Goal: Task Accomplishment & Management: Manage account settings

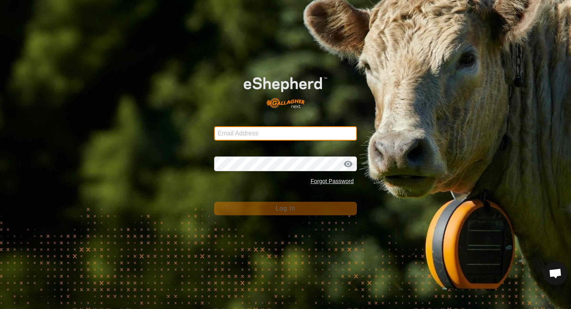
click at [271, 128] on input "Email Address" at bounding box center [285, 133] width 143 height 14
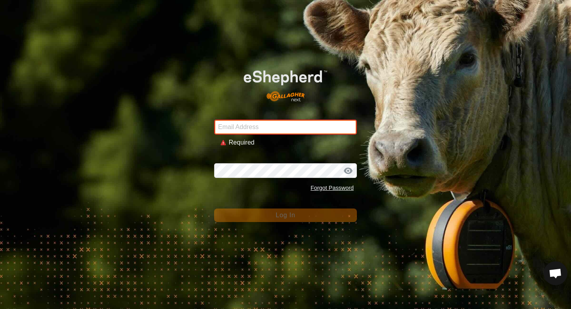
type input "[EMAIL_ADDRESS][DOMAIN_NAME]"
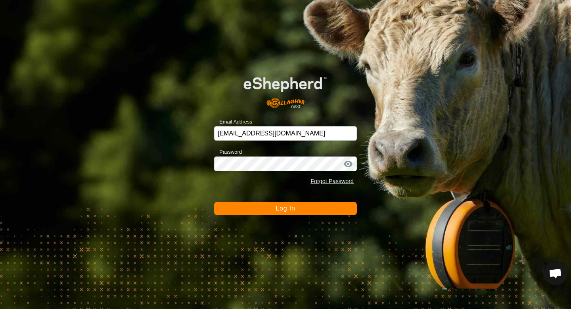
click at [265, 203] on button "Log In" at bounding box center [285, 208] width 143 height 13
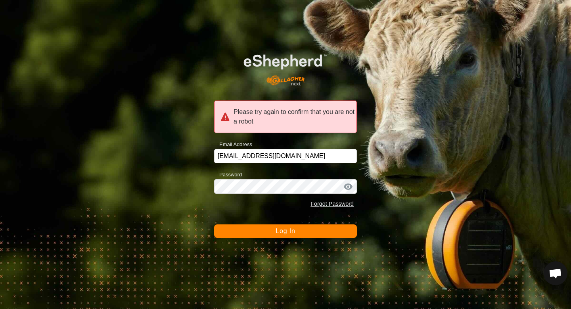
click at [279, 227] on button "Log In" at bounding box center [285, 230] width 143 height 13
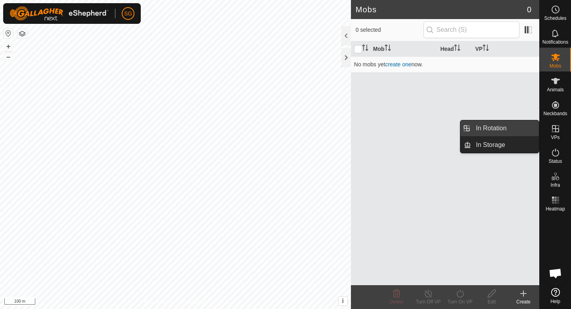
click at [520, 128] on link "In Rotation" at bounding box center [505, 128] width 68 height 16
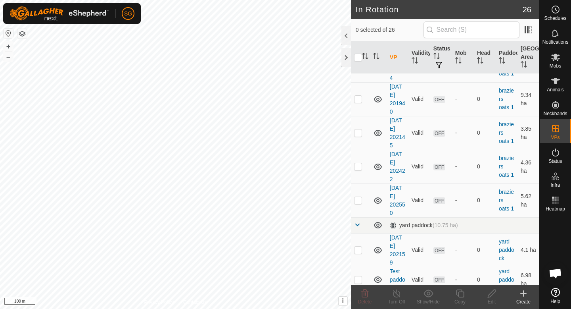
scroll to position [713, 0]
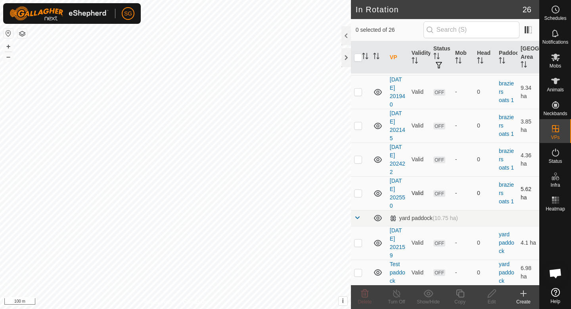
click at [361, 192] on p-checkbox at bounding box center [358, 193] width 8 height 6
checkbox input "true"
click at [358, 154] on td at bounding box center [360, 159] width 19 height 34
click at [359, 162] on p-checkbox at bounding box center [358, 159] width 8 height 6
checkbox input "false"
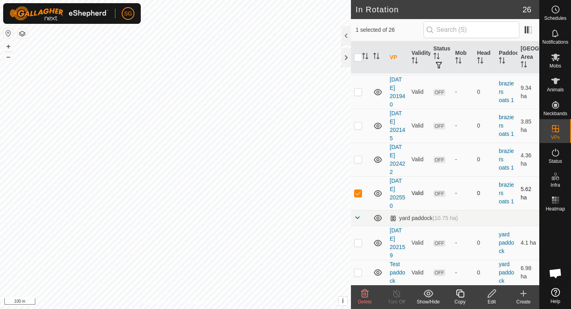
click at [359, 192] on p-checkbox at bounding box center [358, 193] width 8 height 6
checkbox input "false"
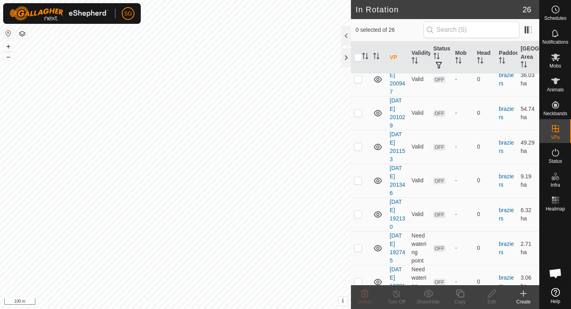
scroll to position [0, 0]
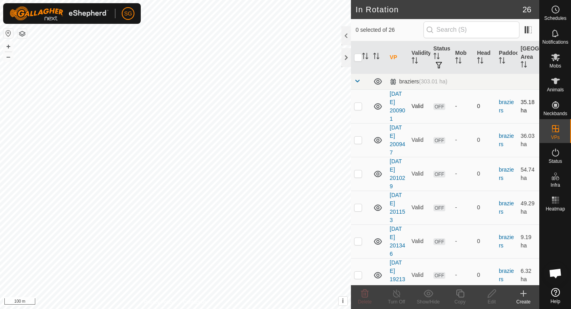
click at [359, 106] on p-checkbox at bounding box center [358, 106] width 8 height 6
checkbox input "true"
click at [358, 134] on td at bounding box center [360, 140] width 19 height 34
checkbox input "true"
click at [358, 169] on td at bounding box center [360, 174] width 19 height 34
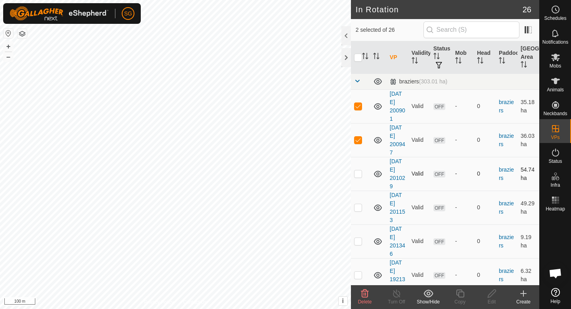
checkbox input "true"
click at [358, 144] on td at bounding box center [360, 140] width 19 height 34
checkbox input "false"
click at [360, 171] on p-checkbox at bounding box center [358, 173] width 8 height 6
checkbox input "false"
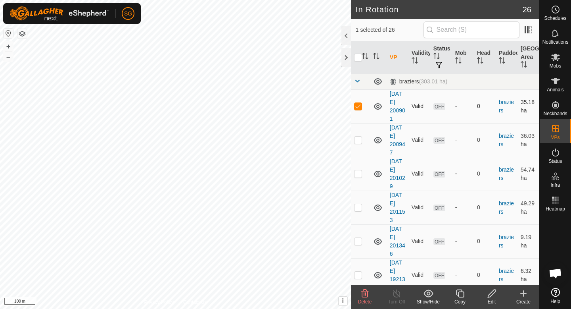
click at [358, 104] on p-checkbox at bounding box center [358, 106] width 8 height 6
checkbox input "false"
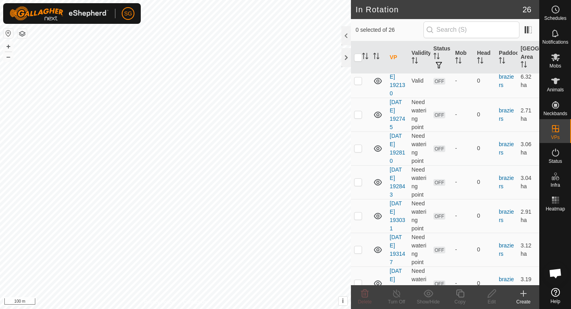
scroll to position [196, 0]
click at [360, 211] on p-checkbox at bounding box center [358, 214] width 8 height 6
checkbox input "true"
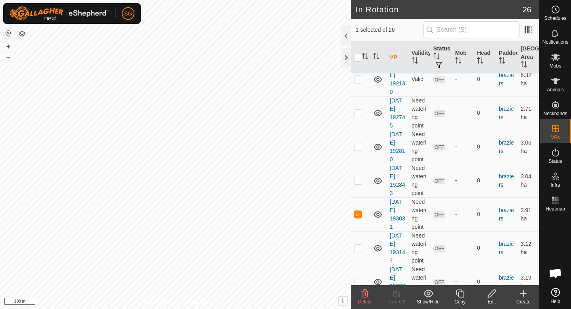
click at [358, 247] on p-checkbox at bounding box center [358, 247] width 8 height 6
checkbox input "true"
click at [361, 277] on td at bounding box center [360, 282] width 19 height 34
checkbox input "true"
click at [359, 179] on p-checkbox at bounding box center [358, 180] width 8 height 6
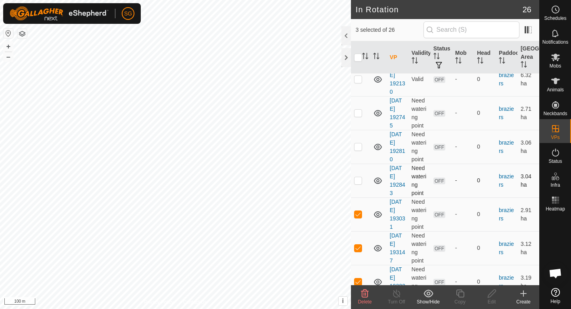
checkbox input "true"
click at [354, 149] on p-checkbox at bounding box center [358, 146] width 8 height 6
checkbox input "true"
click at [358, 116] on td at bounding box center [360, 113] width 19 height 34
checkbox input "true"
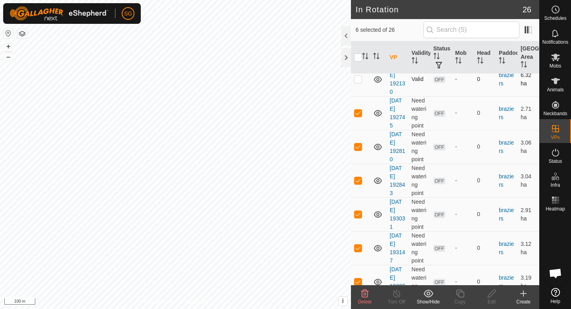
click at [361, 79] on p-checkbox at bounding box center [358, 79] width 8 height 6
drag, startPoint x: 361, startPoint y: 79, endPoint x: 361, endPoint y: 88, distance: 8.7
click at [361, 79] on p-checkbox at bounding box center [358, 79] width 8 height 6
checkbox input "false"
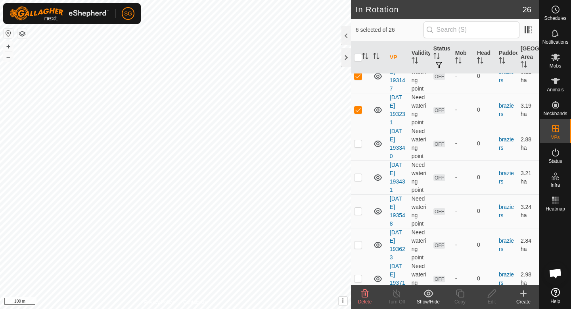
scroll to position [378, 0]
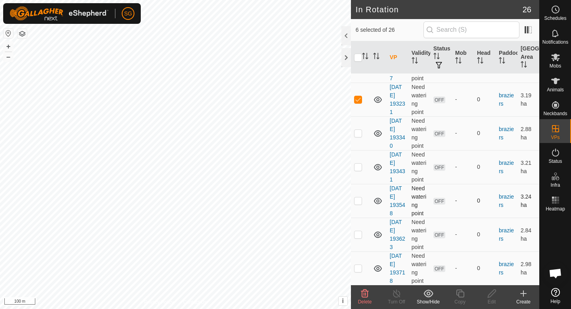
click at [356, 201] on p-checkbox at bounding box center [358, 200] width 8 height 6
checkbox input "true"
click at [358, 156] on td at bounding box center [360, 167] width 19 height 34
click at [358, 164] on p-checkbox at bounding box center [358, 166] width 8 height 6
checkbox input "false"
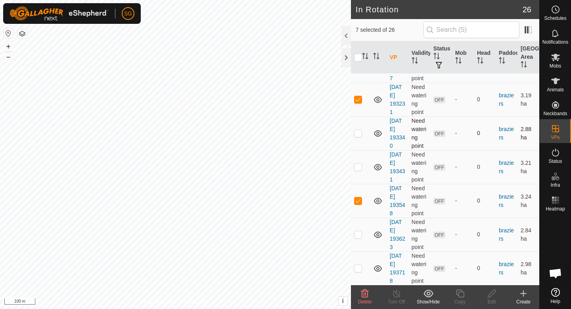
click at [357, 129] on td at bounding box center [360, 133] width 19 height 34
checkbox input "true"
click at [357, 163] on p-checkbox at bounding box center [358, 166] width 8 height 6
checkbox input "true"
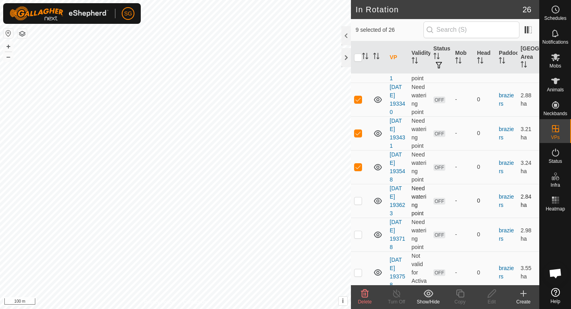
click at [357, 199] on p-checkbox at bounding box center [358, 200] width 8 height 6
checkbox input "true"
click at [359, 230] on td at bounding box center [360, 234] width 19 height 34
checkbox input "true"
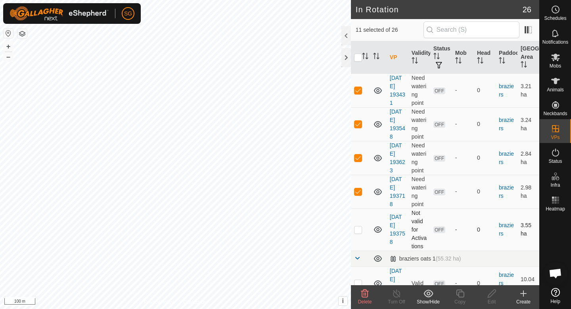
scroll to position [455, 0]
click at [359, 231] on p-checkbox at bounding box center [358, 229] width 8 height 6
checkbox input "true"
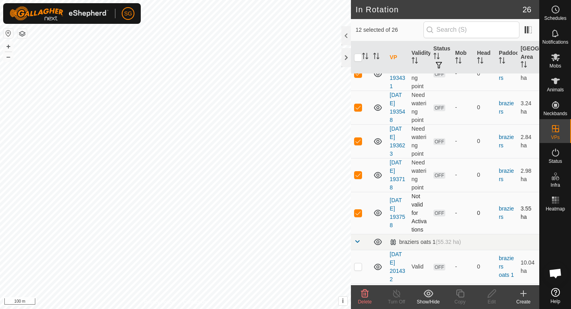
scroll to position [474, 0]
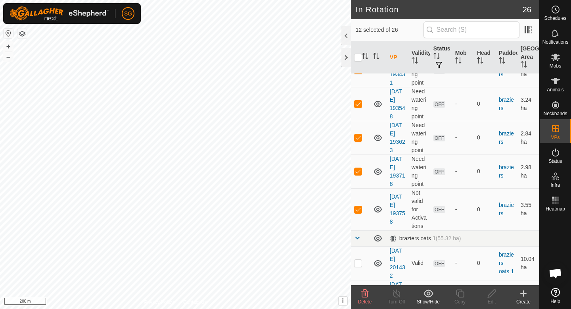
click at [365, 294] on icon at bounding box center [365, 293] width 10 height 10
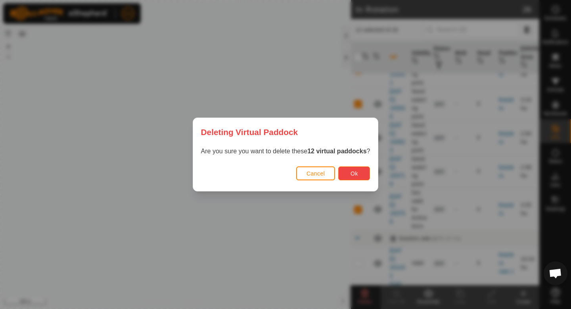
click at [361, 175] on button "Ok" at bounding box center [354, 173] width 32 height 14
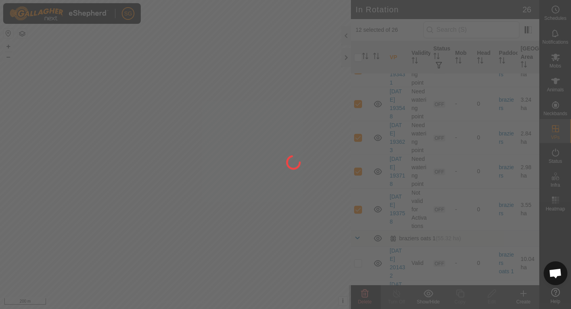
checkbox input "false"
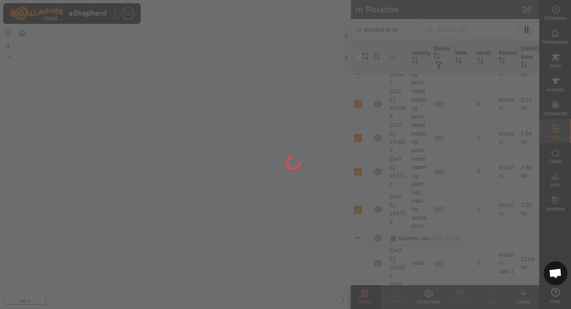
checkbox input "false"
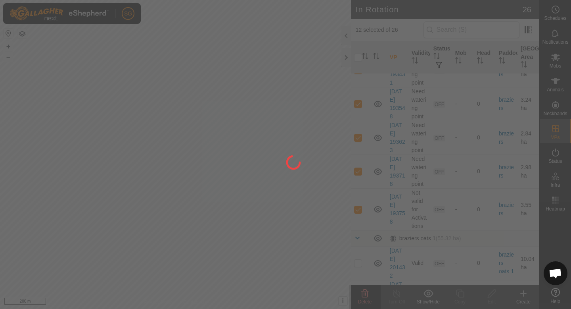
checkbox input "false"
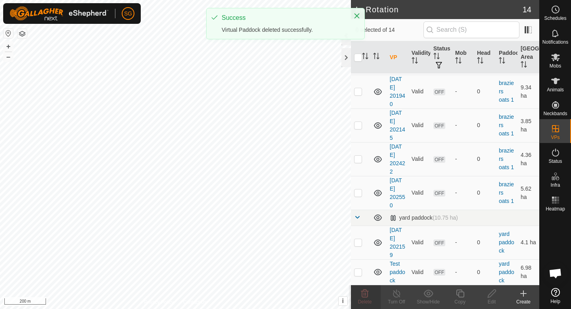
scroll to position [300, 0]
click at [523, 300] on div "Create" at bounding box center [524, 301] width 32 height 7
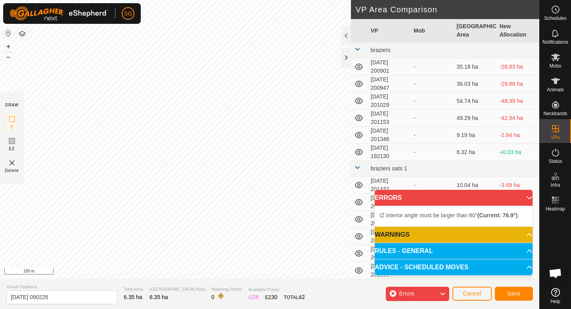
click at [297, 0] on html "SG Schedules Notifications Mobs Animals Neckbands VPs Status Infra Heatmap Help…" at bounding box center [285, 154] width 571 height 309
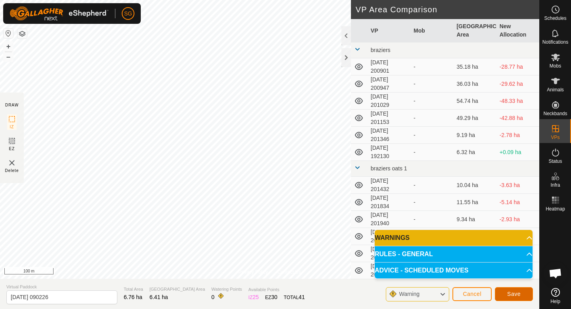
click at [513, 293] on span "Save" at bounding box center [513, 293] width 13 height 6
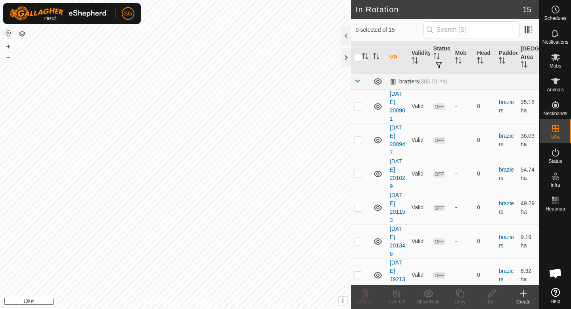
click at [526, 294] on icon at bounding box center [524, 293] width 10 height 10
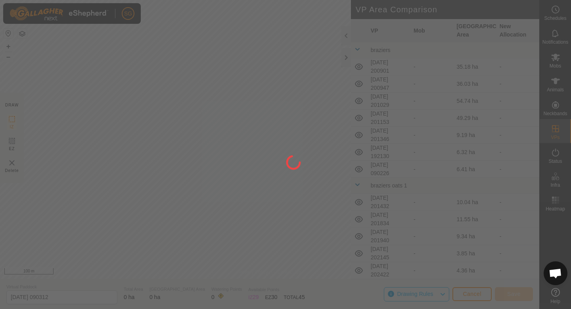
click at [221, 250] on div "SG Schedules Notifications Mobs Animals Neckbands VPs Status Infra Heatmap Help…" at bounding box center [285, 154] width 571 height 309
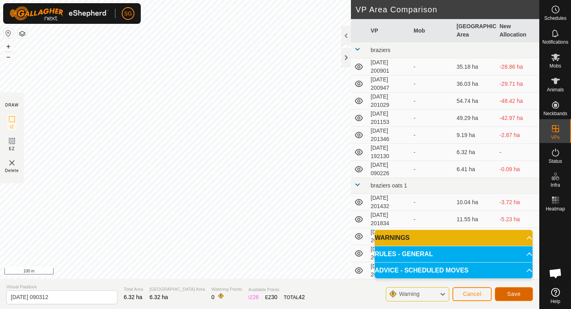
click at [516, 292] on span "Save" at bounding box center [513, 293] width 13 height 6
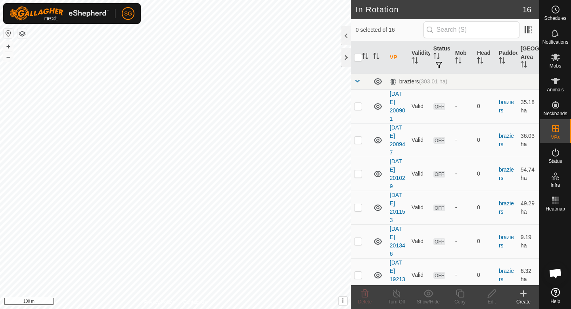
click at [524, 296] on icon at bounding box center [524, 293] width 10 height 10
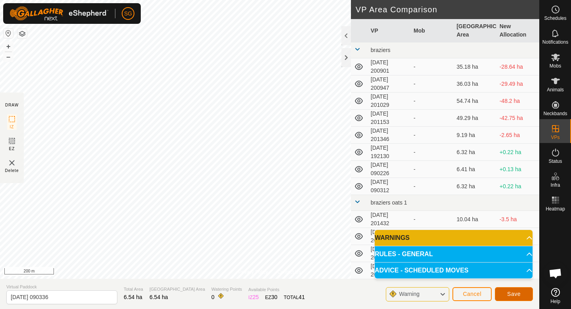
click at [517, 294] on span "Save" at bounding box center [513, 293] width 13 height 6
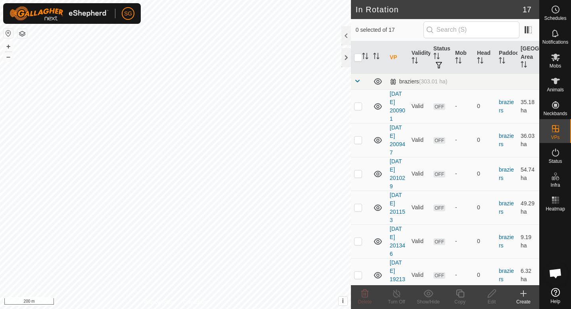
click at [522, 297] on icon at bounding box center [524, 293] width 10 height 10
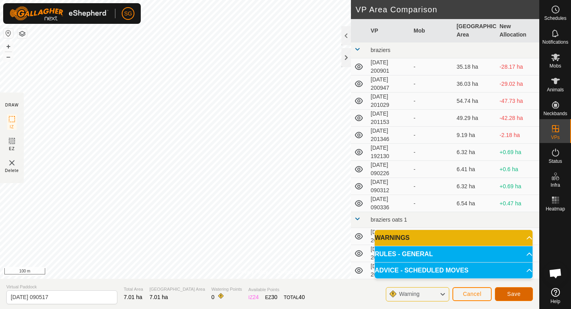
click at [519, 292] on span "Save" at bounding box center [513, 293] width 13 height 6
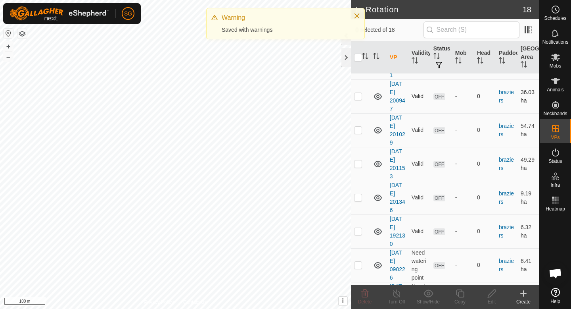
scroll to position [46, 0]
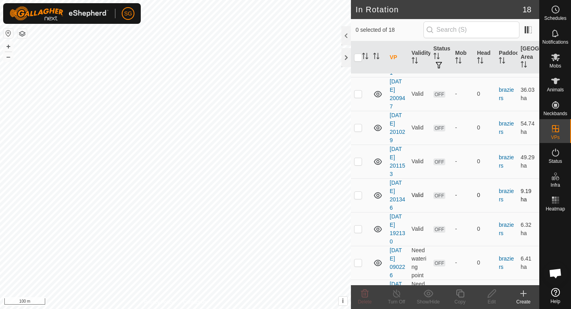
click at [359, 196] on p-checkbox at bounding box center [358, 195] width 8 height 6
checkbox input "false"
click at [359, 224] on td at bounding box center [360, 229] width 19 height 34
checkbox input "true"
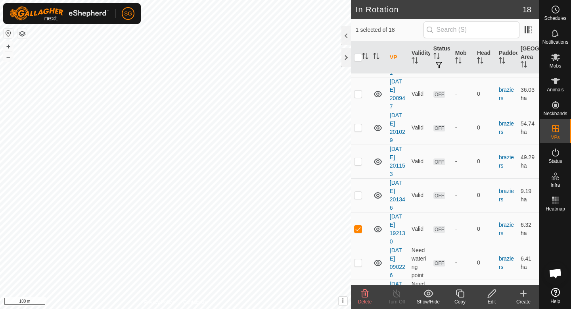
click at [488, 296] on icon at bounding box center [492, 293] width 10 height 10
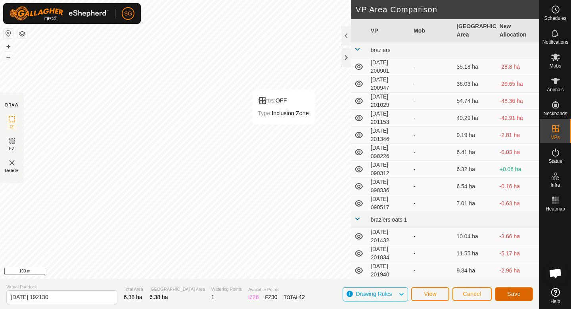
click at [512, 295] on span "Save" at bounding box center [513, 293] width 13 height 6
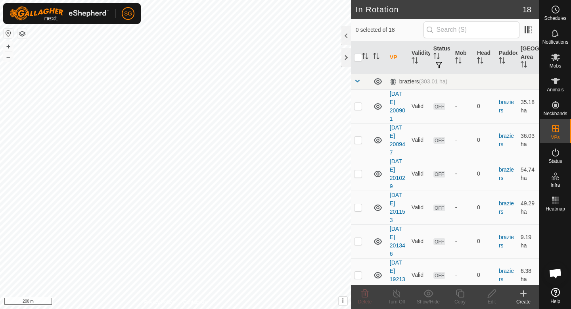
click at [523, 293] on icon at bounding box center [524, 293] width 6 height 0
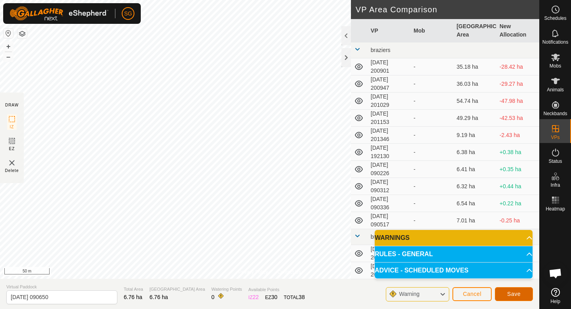
click at [518, 299] on button "Save" at bounding box center [514, 294] width 38 height 14
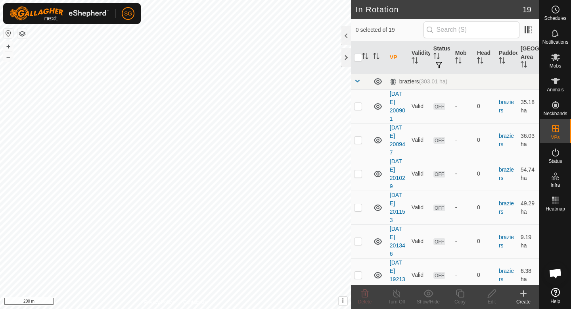
click at [520, 295] on icon at bounding box center [524, 293] width 10 height 10
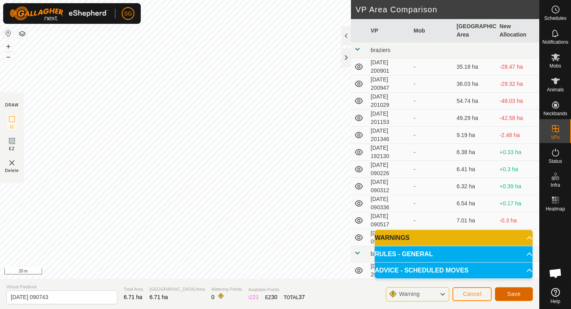
click at [514, 299] on button "Save" at bounding box center [514, 294] width 38 height 14
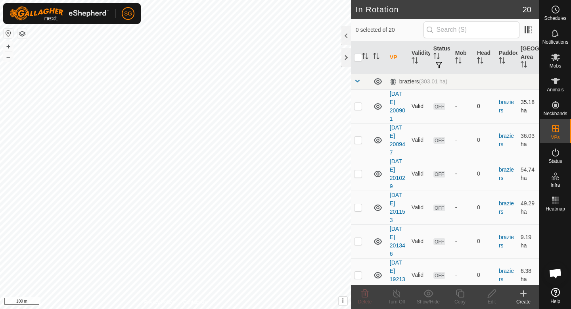
click at [366, 108] on div "In Rotation 20 0 selected of 20 VP Validity Status Mob Head Paddock Grazing Are…" at bounding box center [270, 154] width 540 height 309
click at [527, 294] on icon at bounding box center [524, 293] width 10 height 10
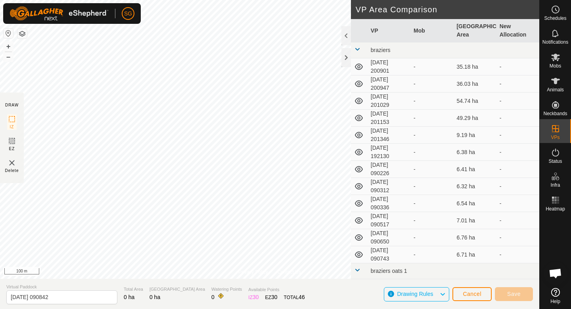
click at [184, 278] on div "Privacy Policy Contact Us + – ⇧ i This application includes HERE Maps. © 2024 H…" at bounding box center [270, 154] width 540 height 309
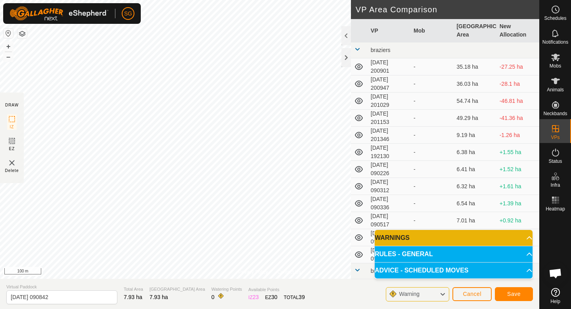
click at [355, 128] on div "Privacy Policy Contact Us + – ⇧ i This application includes HERE Maps. © 2024 H…" at bounding box center [270, 154] width 540 height 309
click at [520, 292] on span "Save" at bounding box center [513, 293] width 13 height 6
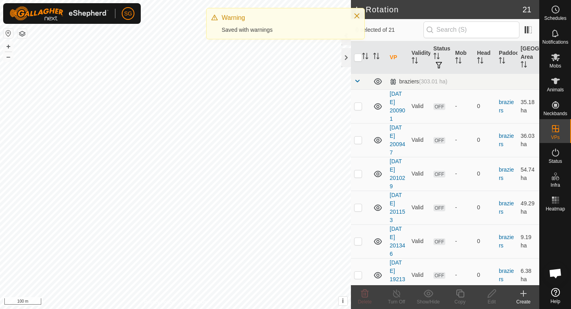
click at [526, 297] on icon at bounding box center [524, 293] width 10 height 10
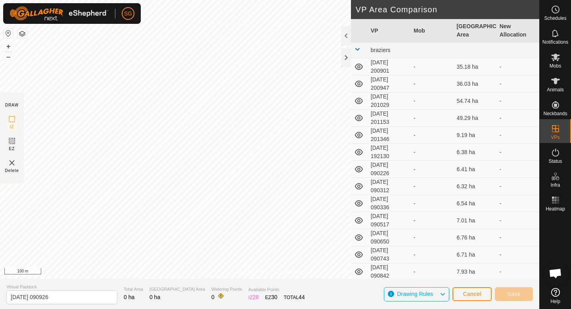
click at [91, 217] on div "SG Schedules Notifications Mobs Animals Neckbands VPs Status Infra Heatmap Help…" at bounding box center [285, 154] width 571 height 309
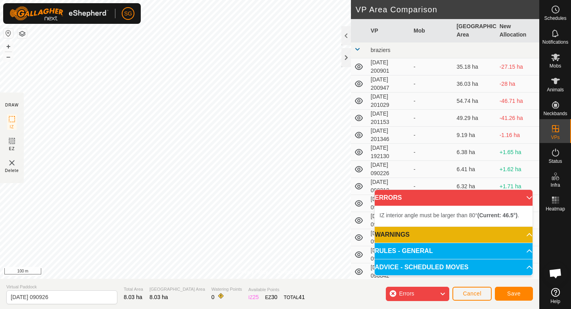
click at [4, 291] on div "Privacy Policy Contact Us + – ⇧ i This application includes HERE Maps. © 2024 H…" at bounding box center [270, 154] width 540 height 309
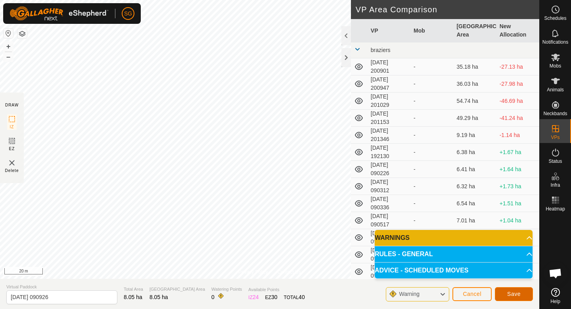
click at [509, 297] on button "Save" at bounding box center [514, 294] width 38 height 14
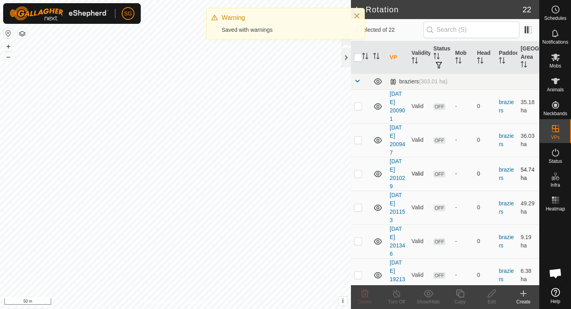
click at [366, 169] on div "In Rotation 22 0 selected of 22 VP Validity Status Mob Head Paddock Grazing Are…" at bounding box center [270, 154] width 540 height 309
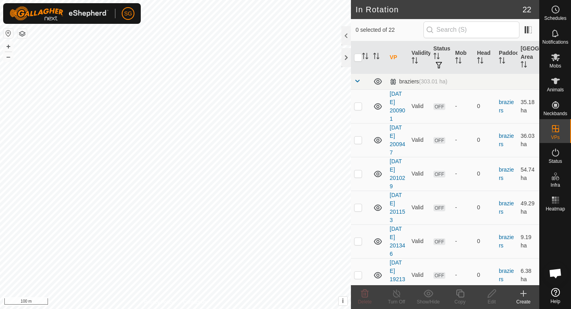
click at [524, 297] on icon at bounding box center [524, 293] width 10 height 10
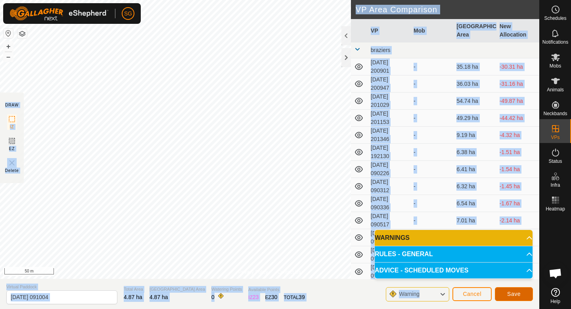
click at [506, 293] on button "Save" at bounding box center [514, 294] width 38 height 14
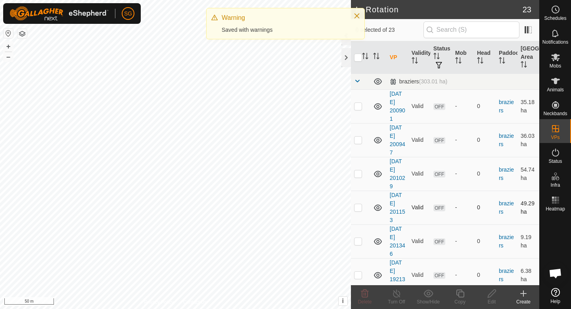
click at [384, 219] on div "In Rotation 23 0 selected of 23 VP Validity Status Mob Head Paddock Grazing Are…" at bounding box center [270, 154] width 540 height 309
click at [525, 299] on div "Create" at bounding box center [524, 301] width 32 height 7
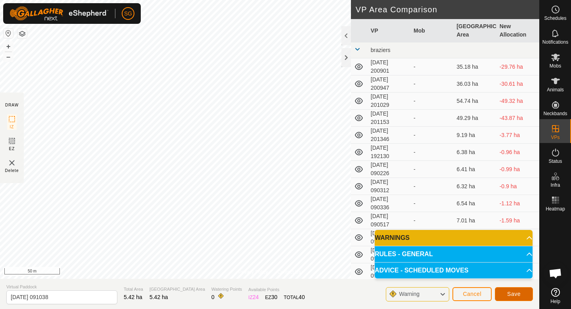
click at [520, 294] on span "Save" at bounding box center [513, 293] width 13 height 6
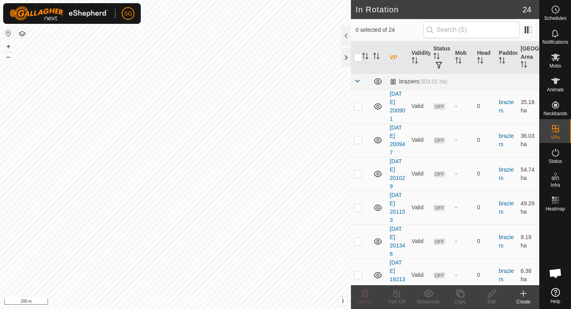
click at [521, 296] on icon at bounding box center [524, 293] width 10 height 10
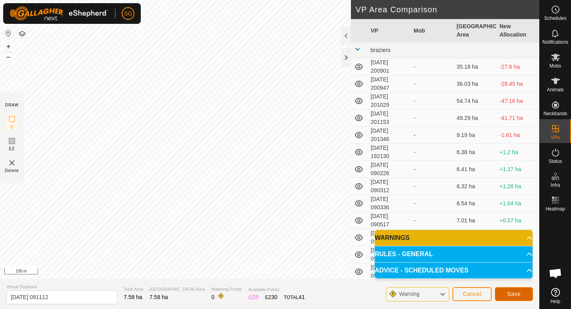
click at [515, 294] on span "Save" at bounding box center [513, 293] width 13 height 6
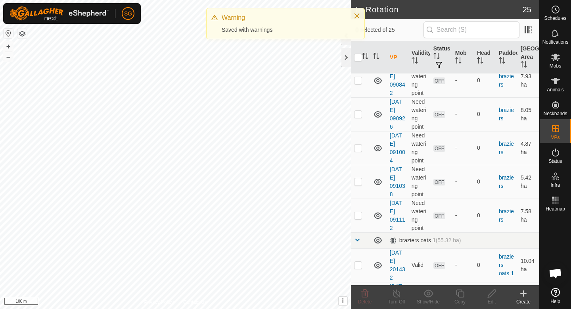
scroll to position [468, 0]
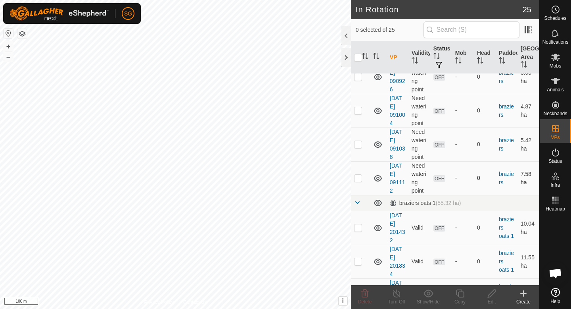
click at [360, 175] on p-checkbox at bounding box center [358, 178] width 8 height 6
checkbox input "false"
click at [355, 142] on p-checkbox at bounding box center [358, 144] width 8 height 6
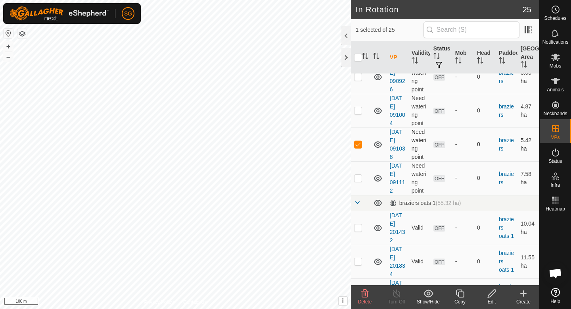
checkbox input "false"
click at [526, 299] on div "Create" at bounding box center [524, 301] width 32 height 7
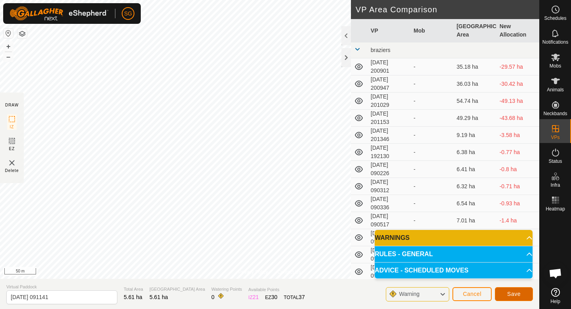
click at [511, 294] on span "Save" at bounding box center [513, 293] width 13 height 6
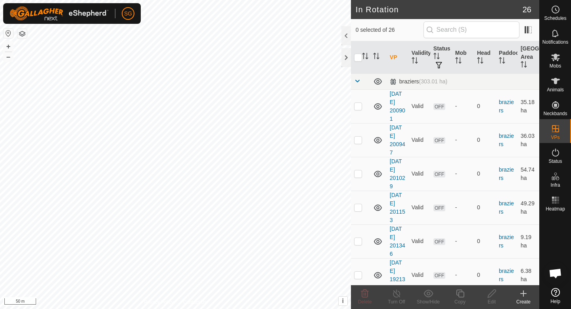
click at [526, 296] on icon at bounding box center [524, 293] width 10 height 10
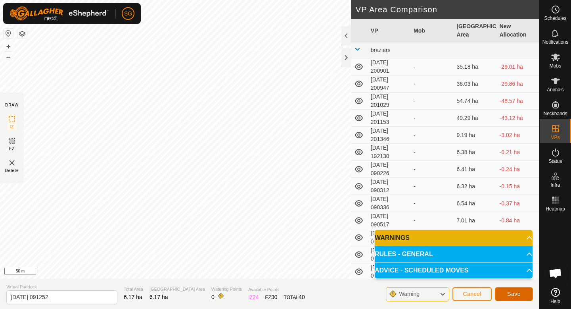
click at [513, 294] on span "Save" at bounding box center [513, 293] width 13 height 6
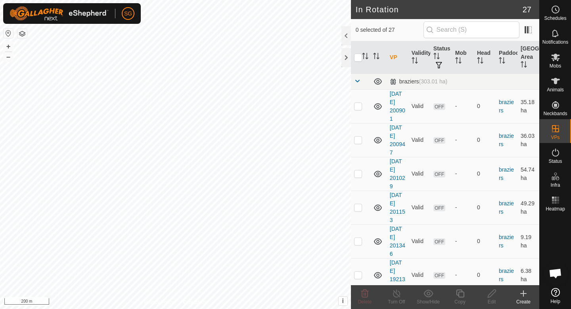
click at [524, 295] on icon at bounding box center [524, 293] width 10 height 10
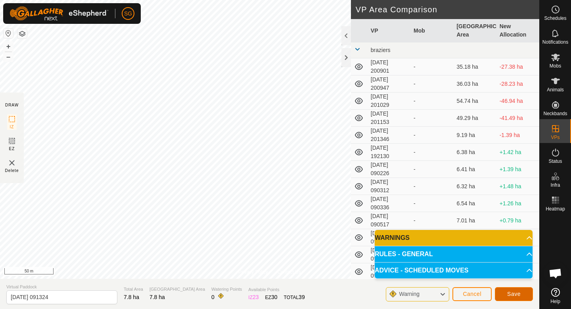
click at [518, 300] on button "Save" at bounding box center [514, 294] width 38 height 14
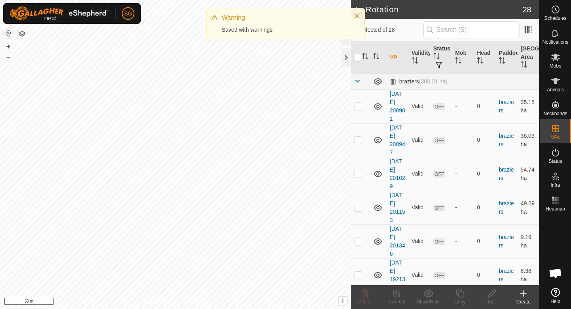
click at [531, 301] on div "Create" at bounding box center [524, 301] width 32 height 7
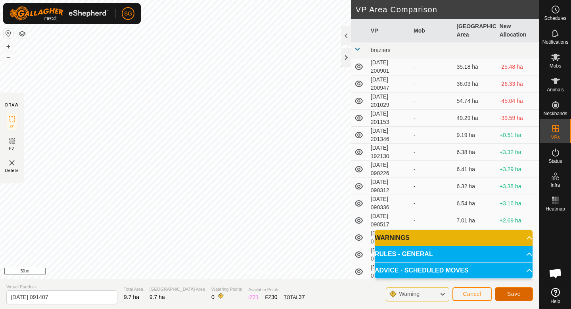
click at [523, 295] on button "Save" at bounding box center [514, 294] width 38 height 14
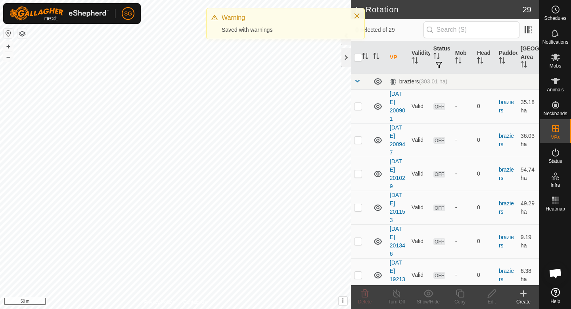
click at [526, 296] on icon at bounding box center [524, 293] width 10 height 10
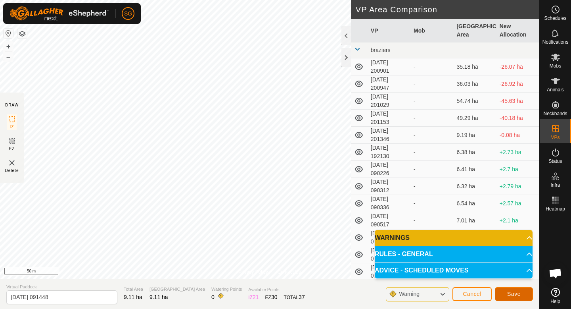
click at [501, 296] on button "Save" at bounding box center [514, 294] width 38 height 14
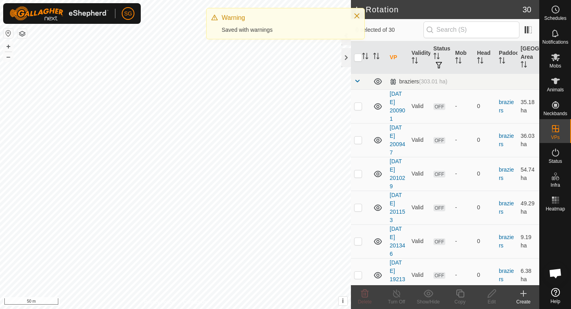
click at [524, 294] on icon at bounding box center [524, 293] width 0 height 6
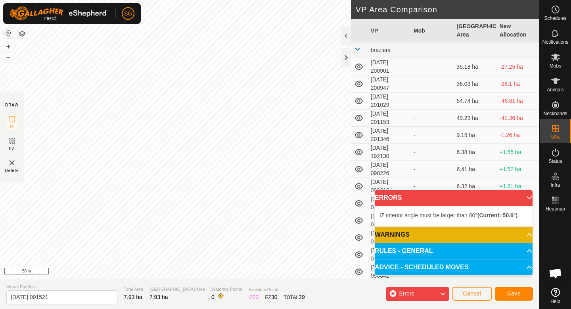
click at [201, 288] on div "Privacy Policy Contact Us + – ⇧ i This application includes HERE Maps. © 2024 H…" at bounding box center [270, 154] width 540 height 309
click at [230, 284] on div "Privacy Policy Contact Us + – ⇧ i This application includes HERE Maps. © 2024 H…" at bounding box center [270, 154] width 540 height 309
click at [317, 308] on div "Privacy Policy Contact Us + – ⇧ i This application includes HERE Maps. © 2024 H…" at bounding box center [270, 154] width 540 height 309
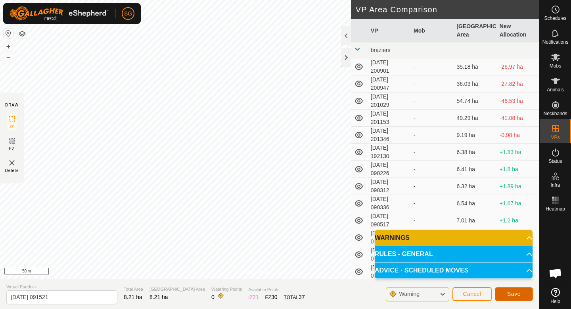
click at [520, 293] on span "Save" at bounding box center [513, 293] width 13 height 6
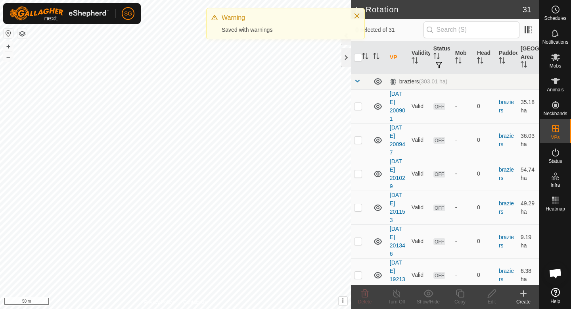
click at [261, 38] on div "SG Schedules Notifications Mobs Animals Neckbands VPs Status Infra Heatmap Help…" at bounding box center [285, 154] width 571 height 309
click at [526, 297] on icon at bounding box center [524, 293] width 10 height 10
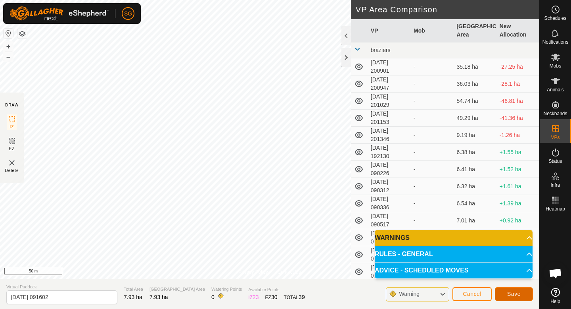
click at [507, 294] on span "Save" at bounding box center [513, 293] width 13 height 6
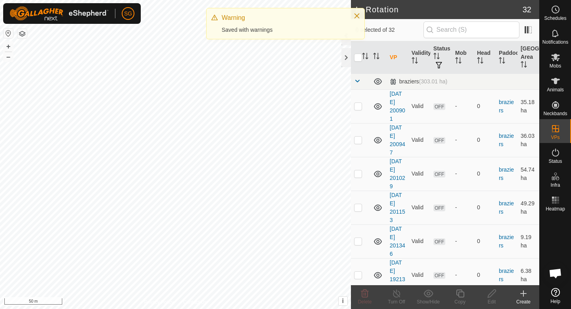
click at [524, 296] on icon at bounding box center [524, 293] width 0 height 6
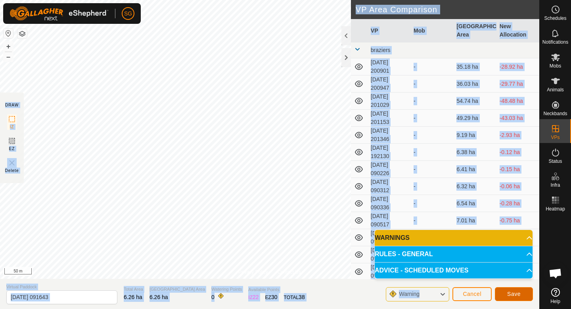
click at [513, 295] on span "Save" at bounding box center [513, 293] width 13 height 6
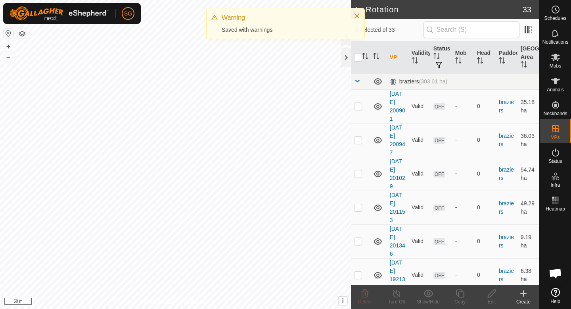
click at [526, 298] on div "Create" at bounding box center [524, 301] width 32 height 7
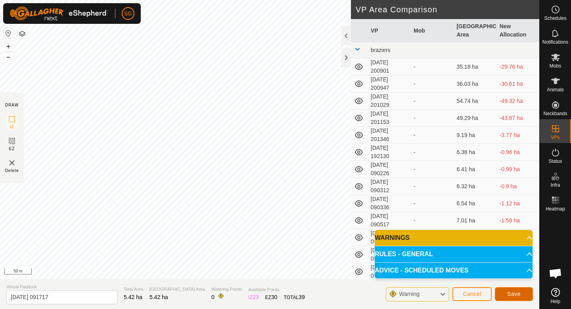
click at [512, 295] on span "Save" at bounding box center [513, 293] width 13 height 6
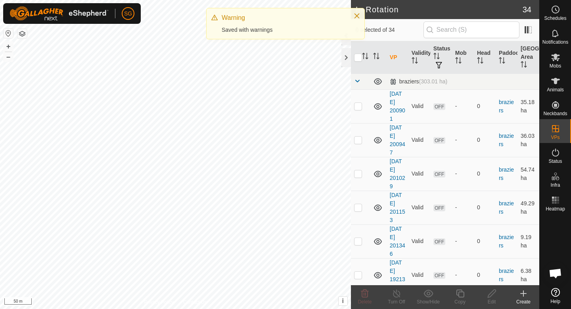
click at [528, 304] on div "Create" at bounding box center [524, 301] width 32 height 7
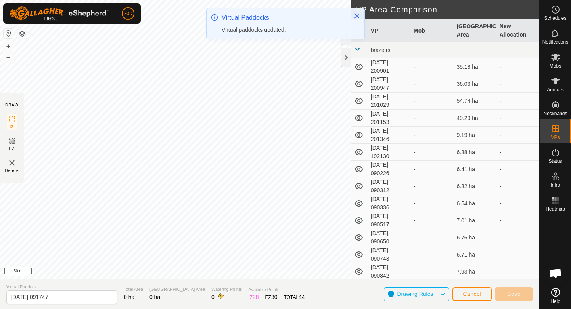
click at [201, 287] on div "Privacy Policy Contact Us + – ⇧ i This application includes HERE Maps. © 2024 H…" at bounding box center [270, 154] width 540 height 309
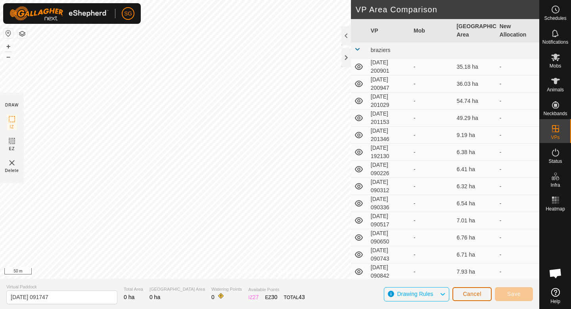
click at [471, 292] on span "Cancel" at bounding box center [472, 293] width 19 height 6
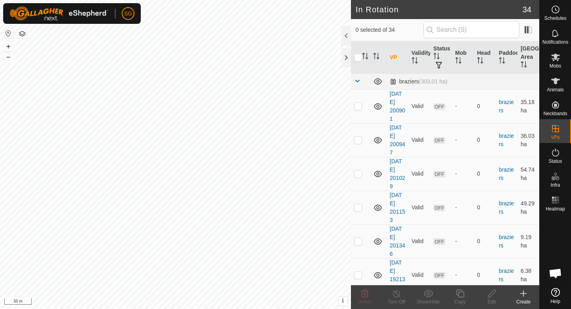
drag, startPoint x: 270, startPoint y: 224, endPoint x: 314, endPoint y: -4, distance: 231.5
click at [314, 0] on html "SG Schedules Notifications Mobs Animals Neckbands VPs Status Infra Heatmap Help…" at bounding box center [285, 154] width 571 height 309
click at [524, 294] on icon at bounding box center [524, 293] width 0 height 6
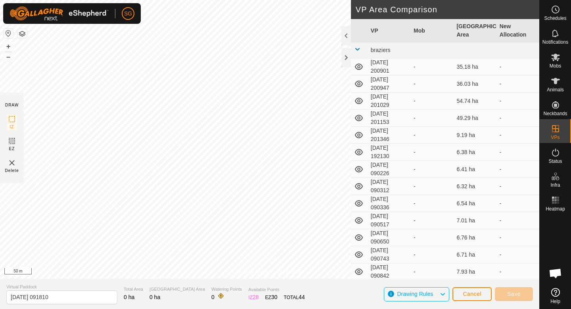
click at [223, 308] on div "Privacy Policy Contact Us + – ⇧ i This application includes HERE Maps. © 2024 H…" at bounding box center [270, 154] width 540 height 309
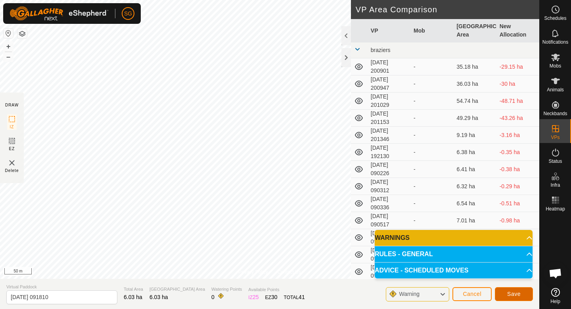
click at [514, 290] on span "Save" at bounding box center [513, 293] width 13 height 6
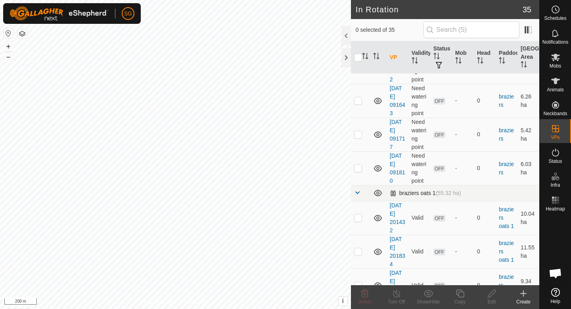
scroll to position [810, 0]
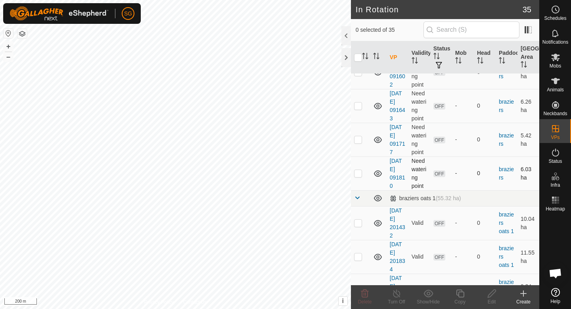
click at [356, 176] on td at bounding box center [360, 173] width 19 height 34
checkbox input "false"
click at [358, 139] on p-checkbox at bounding box center [358, 139] width 8 height 6
checkbox input "true"
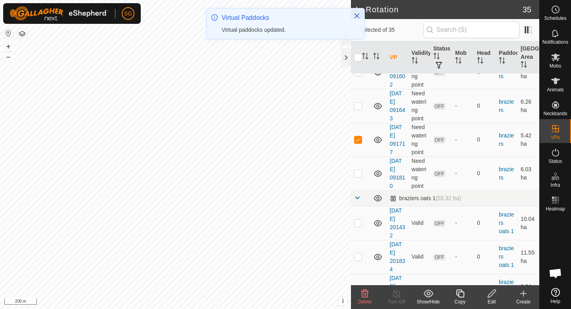
click at [358, 139] on p-checkbox at bounding box center [358, 139] width 8 height 6
checkbox input "false"
click at [360, 105] on p-checkbox at bounding box center [358, 105] width 8 height 6
checkbox input "false"
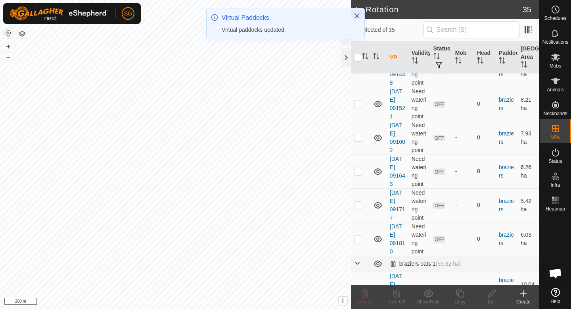
scroll to position [743, 0]
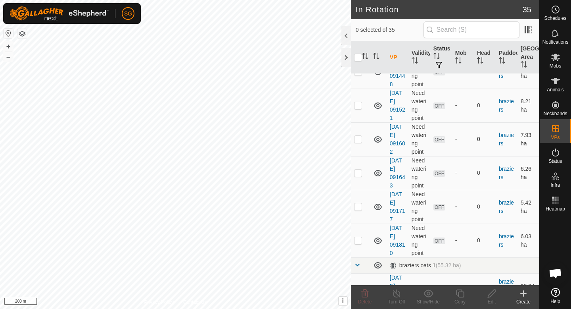
click at [355, 139] on p-checkbox at bounding box center [358, 139] width 8 height 6
checkbox input "false"
click at [360, 105] on p-checkbox at bounding box center [358, 105] width 8 height 6
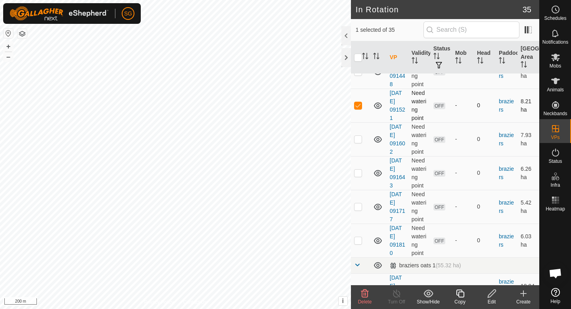
checkbox input "false"
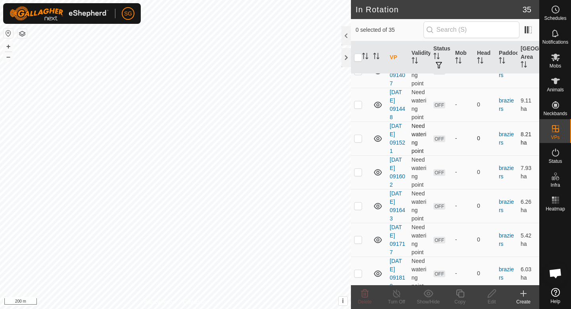
scroll to position [709, 0]
click at [358, 107] on p-checkbox at bounding box center [358, 105] width 8 height 6
checkbox input "false"
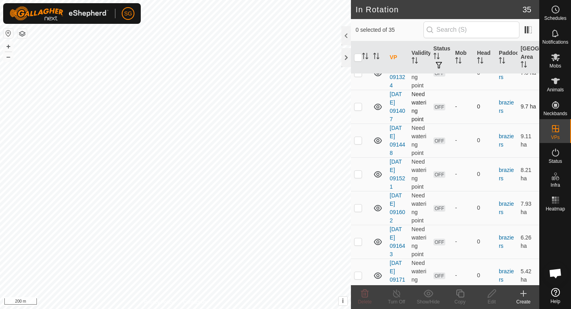
click at [360, 102] on td at bounding box center [360, 107] width 19 height 34
checkbox input "false"
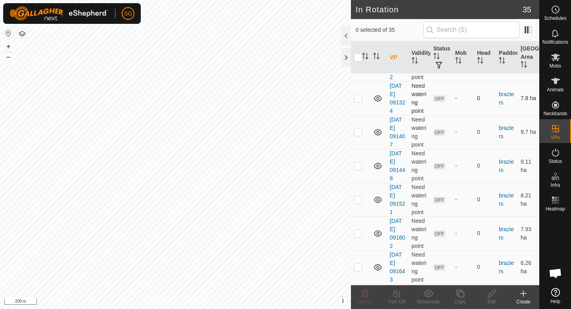
click at [360, 97] on p-checkbox at bounding box center [358, 98] width 8 height 6
checkbox input "false"
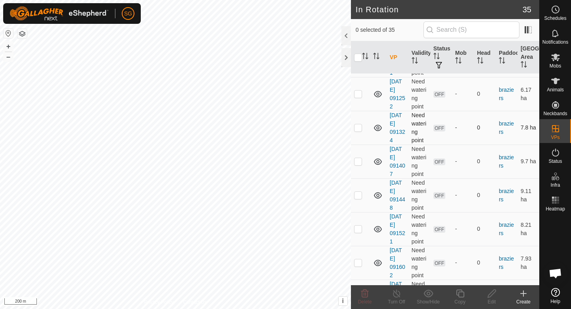
scroll to position [615, 0]
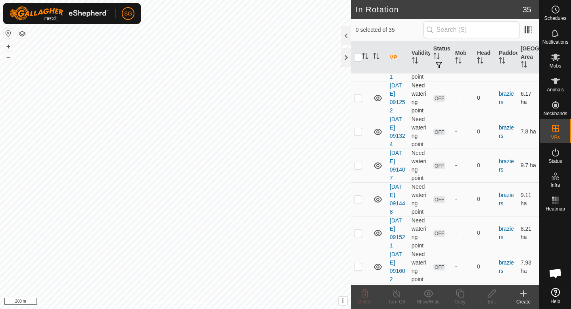
click at [358, 97] on p-checkbox at bounding box center [358, 97] width 8 height 6
checkbox input "false"
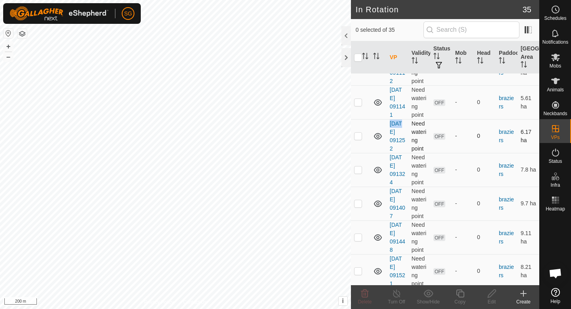
scroll to position [572, 0]
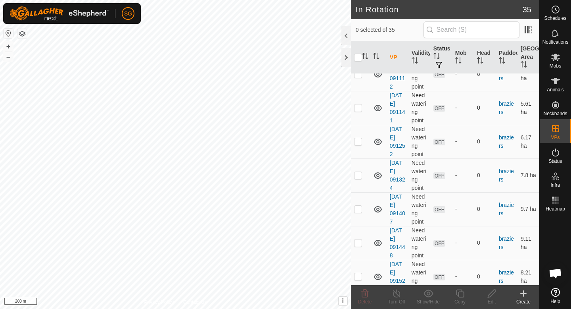
click at [359, 106] on p-checkbox at bounding box center [358, 107] width 8 height 6
checkbox input "false"
click at [359, 104] on p-checkbox at bounding box center [358, 107] width 8 height 6
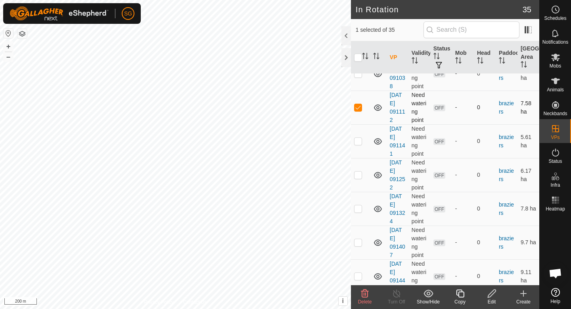
click at [359, 104] on p-checkbox at bounding box center [358, 107] width 8 height 6
checkbox input "false"
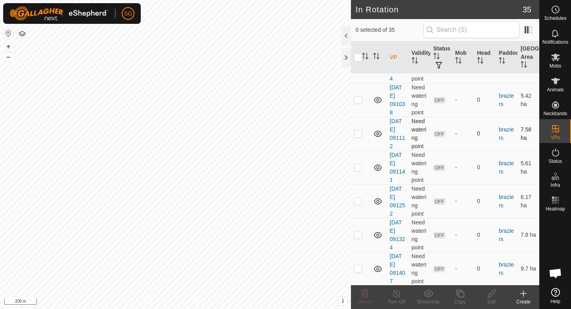
scroll to position [511, 0]
click at [360, 101] on p-checkbox at bounding box center [358, 100] width 8 height 6
checkbox input "false"
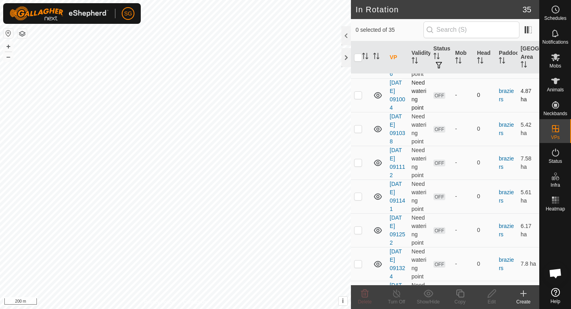
click at [359, 95] on p-checkbox at bounding box center [358, 95] width 8 height 6
checkbox input "false"
click at [359, 92] on p-checkbox at bounding box center [358, 95] width 8 height 6
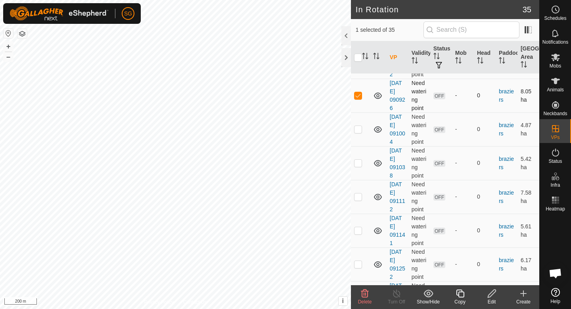
click at [359, 92] on p-checkbox at bounding box center [358, 95] width 8 height 6
checkbox input "false"
click at [360, 92] on p-checkbox at bounding box center [358, 94] width 8 height 6
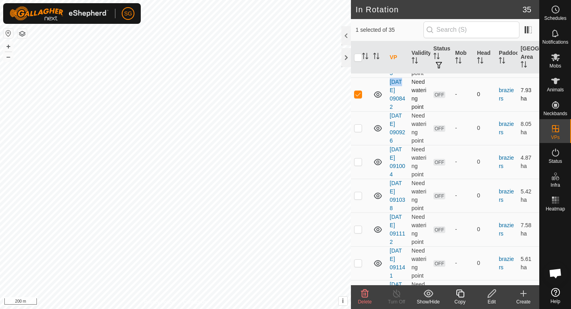
checkbox input "false"
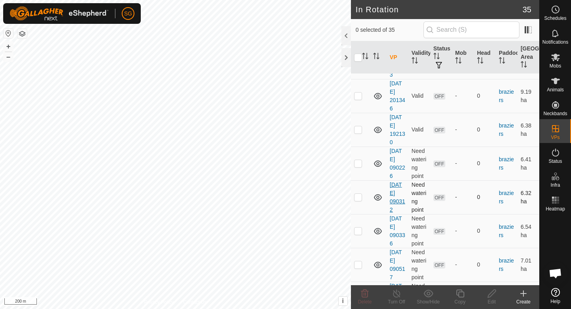
scroll to position [144, 0]
click at [357, 94] on p-checkbox at bounding box center [358, 97] width 8 height 6
click at [358, 97] on p-checkbox at bounding box center [358, 97] width 8 height 6
click at [358, 96] on p-checkbox at bounding box center [358, 97] width 8 height 6
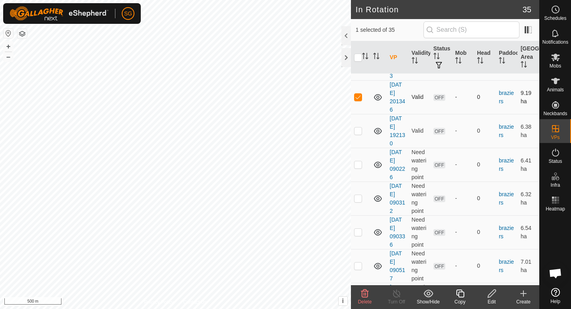
checkbox input "false"
click at [357, 130] on p-checkbox at bounding box center [358, 130] width 8 height 6
checkbox input "true"
click at [356, 160] on td at bounding box center [360, 165] width 19 height 34
checkbox input "true"
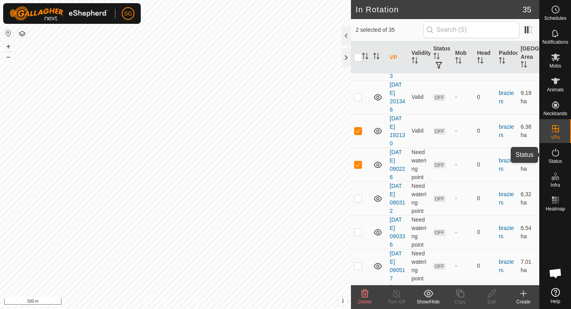
click at [553, 161] on span "Status" at bounding box center [555, 161] width 13 height 5
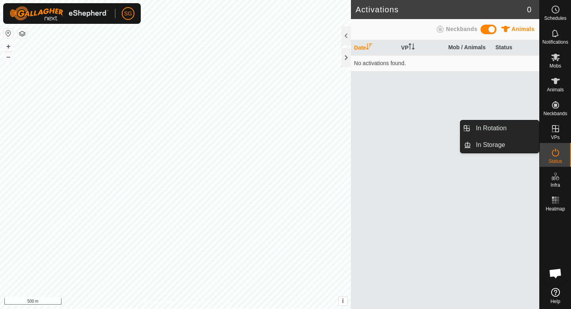
click at [520, 143] on link "In Storage" at bounding box center [505, 145] width 68 height 16
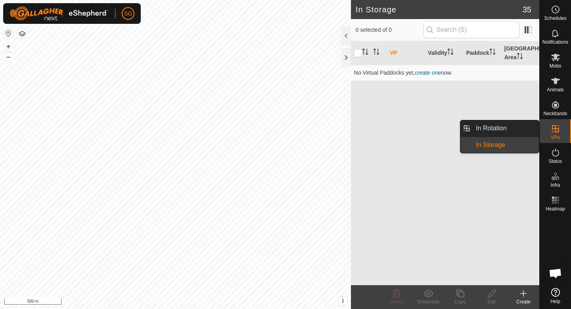
click at [516, 136] on link "In Rotation" at bounding box center [505, 128] width 68 height 16
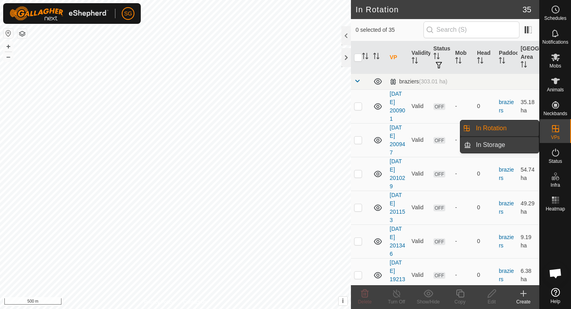
click at [516, 145] on link "In Storage" at bounding box center [505, 145] width 68 height 16
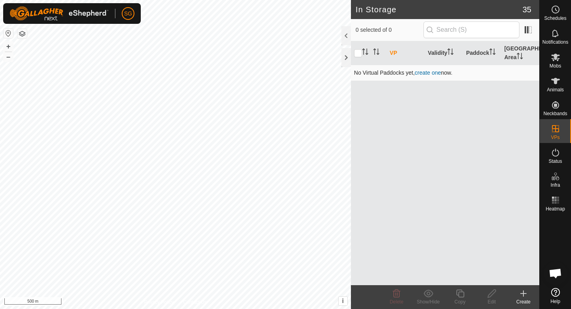
click at [427, 72] on link "create one" at bounding box center [428, 72] width 26 height 6
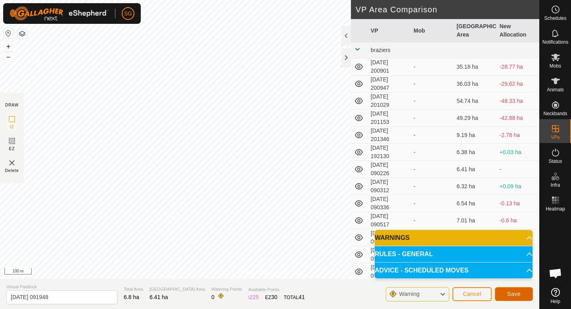
click at [509, 290] on button "Save" at bounding box center [514, 294] width 38 height 14
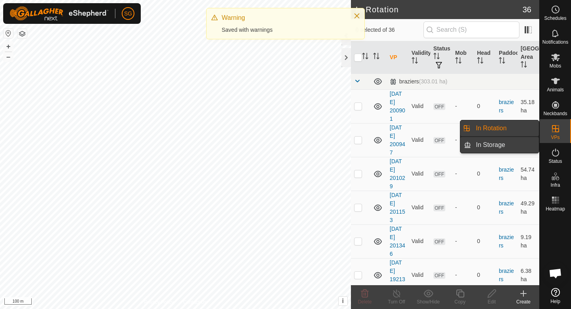
click at [526, 145] on link "In Storage" at bounding box center [505, 145] width 68 height 16
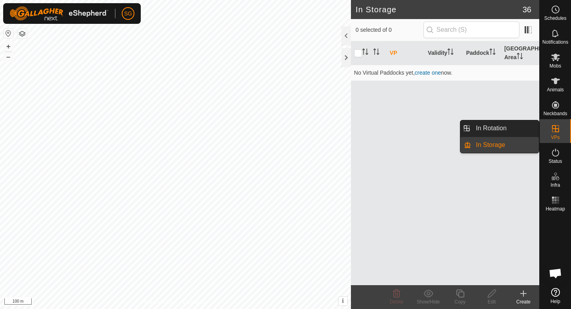
click at [532, 125] on link "In Rotation" at bounding box center [505, 128] width 68 height 16
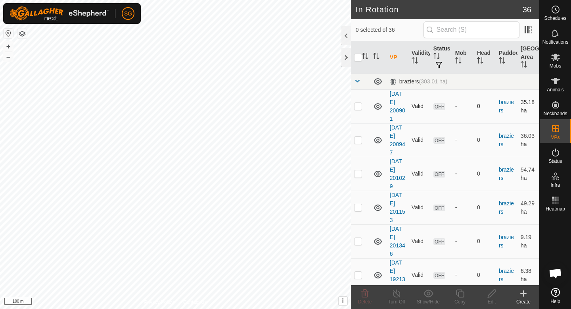
click at [360, 104] on p-checkbox at bounding box center [358, 106] width 8 height 6
checkbox input "false"
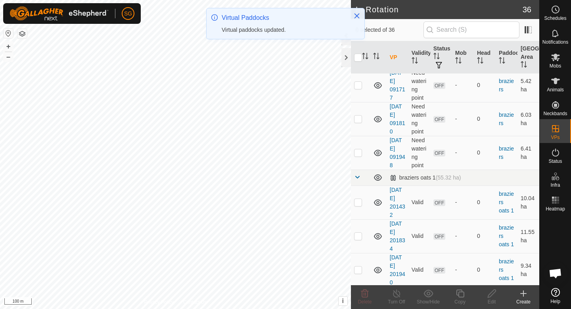
scroll to position [866, 0]
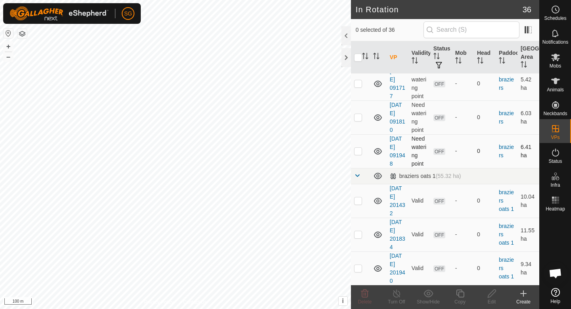
click at [357, 152] on p-checkbox at bounding box center [358, 151] width 8 height 6
click at [369, 297] on icon at bounding box center [365, 293] width 10 height 10
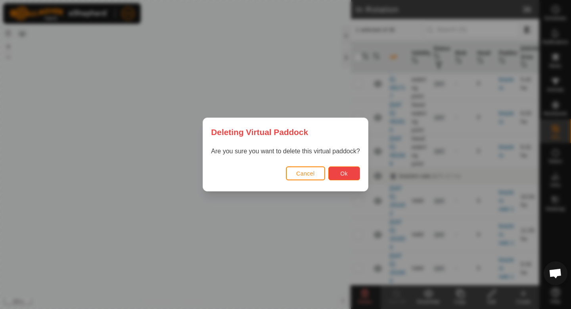
click at [350, 175] on button "Ok" at bounding box center [344, 173] width 32 height 14
checkbox input "false"
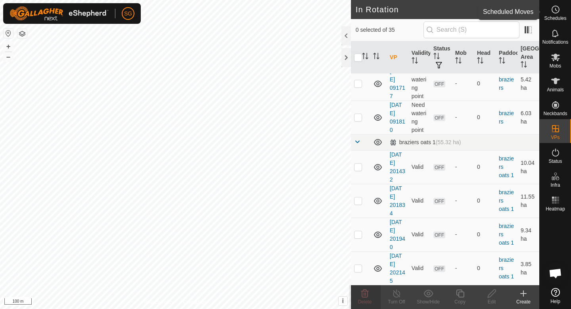
click at [557, 12] on icon at bounding box center [556, 10] width 10 height 10
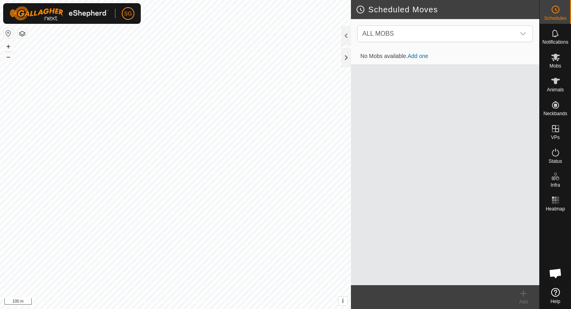
click at [420, 55] on link "Add one" at bounding box center [418, 56] width 21 height 6
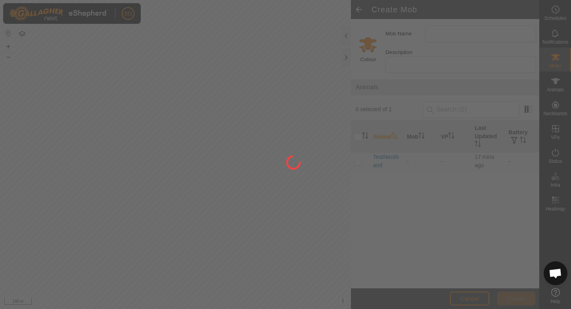
click at [358, 151] on div at bounding box center [285, 154] width 571 height 309
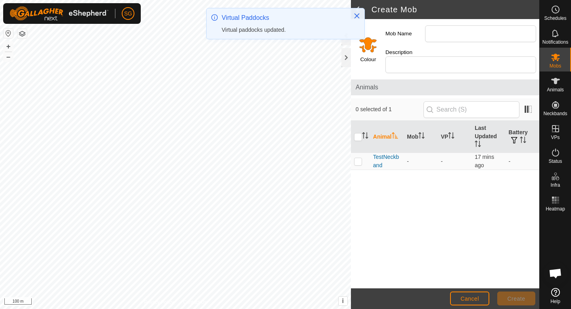
click at [358, 158] on p-checkbox at bounding box center [358, 161] width 8 height 6
checkbox input "true"
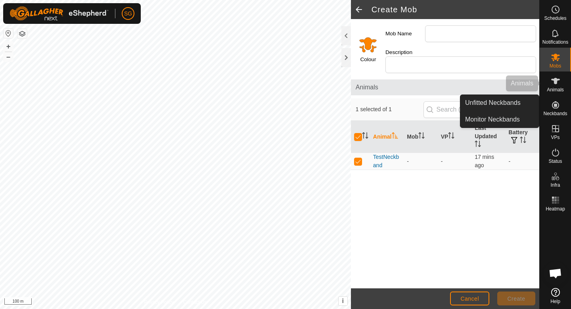
click at [556, 83] on icon at bounding box center [555, 81] width 9 height 6
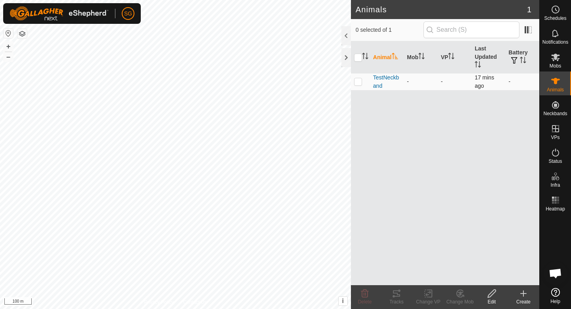
click at [359, 81] on p-checkbox at bounding box center [358, 81] width 8 height 6
checkbox input "true"
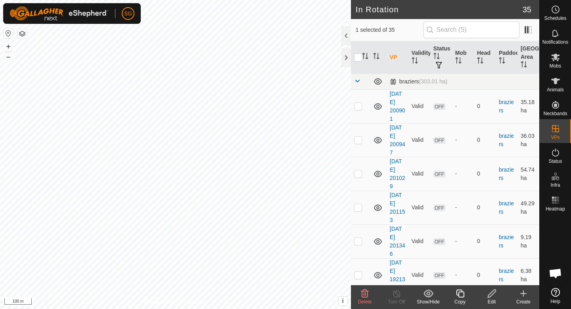
checkbox input "true"
checkbox input "false"
checkbox input "true"
click at [559, 88] on span "Animals" at bounding box center [555, 89] width 17 height 5
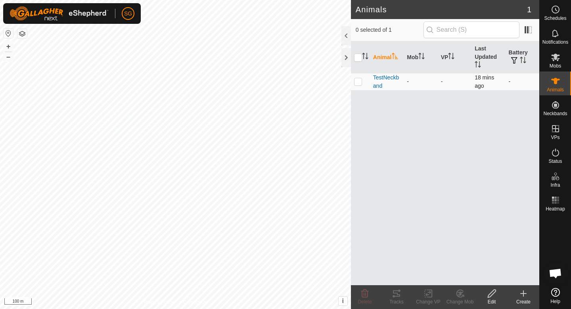
click at [355, 81] on p-checkbox at bounding box center [358, 81] width 8 height 6
checkbox input "true"
click at [428, 295] on icon at bounding box center [429, 293] width 10 height 10
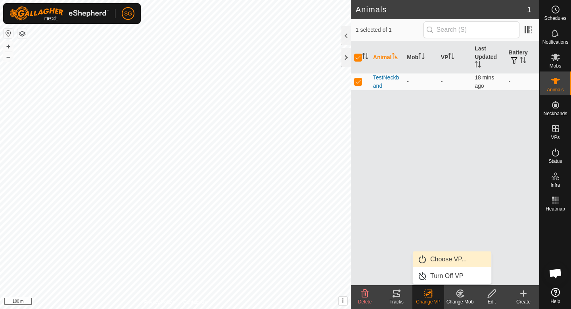
click at [442, 259] on link "Choose VP..." at bounding box center [452, 259] width 79 height 16
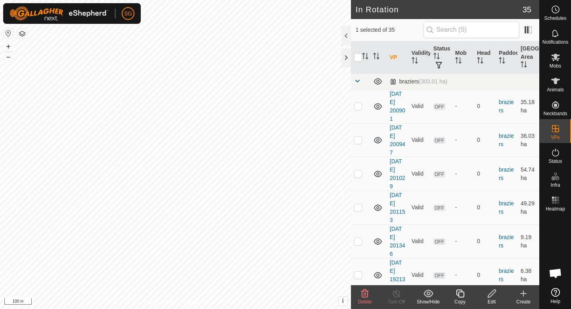
checkbox input "true"
checkbox input "false"
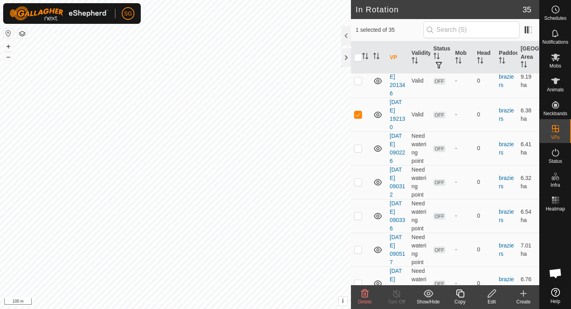
scroll to position [148, 0]
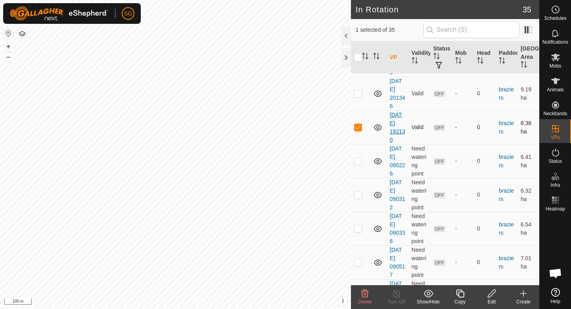
click at [396, 123] on link "[DATE] 192130" at bounding box center [397, 126] width 15 height 31
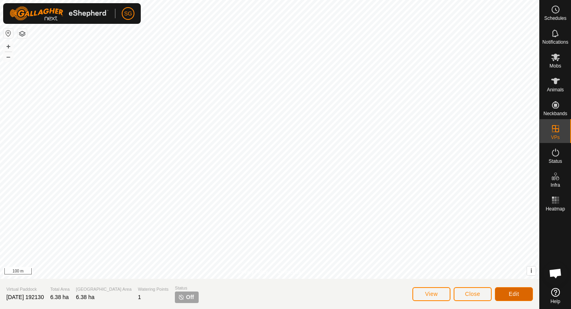
click at [511, 287] on button "Edit" at bounding box center [514, 294] width 38 height 14
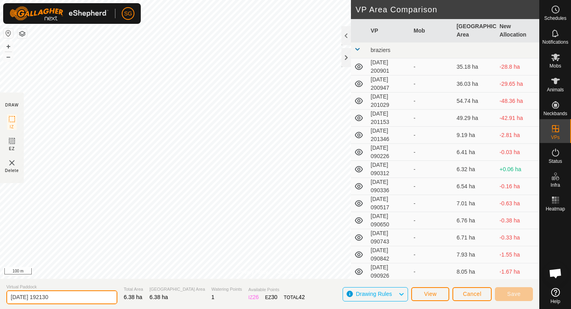
drag, startPoint x: 83, startPoint y: 299, endPoint x: 6, endPoint y: 294, distance: 77.1
click at [6, 294] on input "[DATE] 192130" at bounding box center [61, 297] width 111 height 14
type input "east dam"
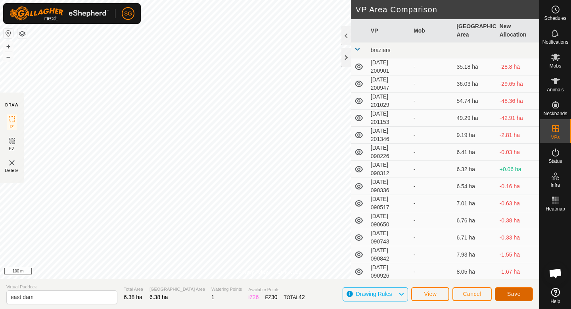
click at [518, 290] on button "Save" at bounding box center [514, 294] width 38 height 14
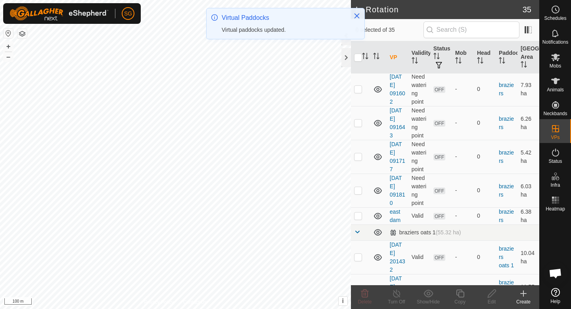
scroll to position [758, 0]
click at [360, 188] on p-checkbox at bounding box center [358, 191] width 8 height 6
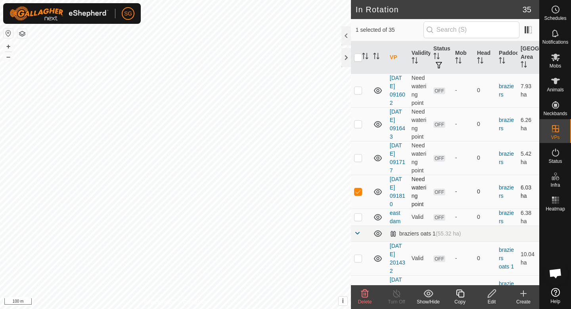
click at [360, 188] on p-checkbox at bounding box center [358, 191] width 8 height 6
checkbox input "false"
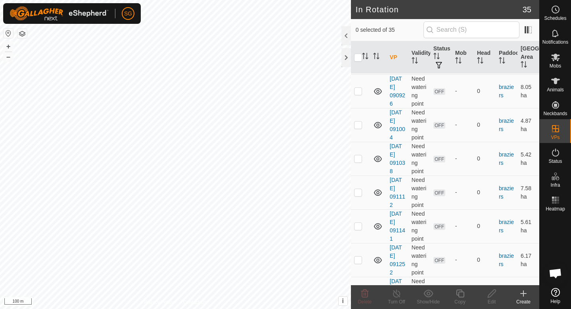
scroll to position [410, 0]
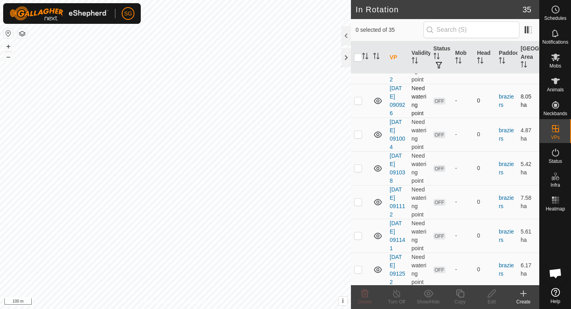
click at [361, 99] on p-checkbox at bounding box center [358, 100] width 8 height 6
checkbox input "false"
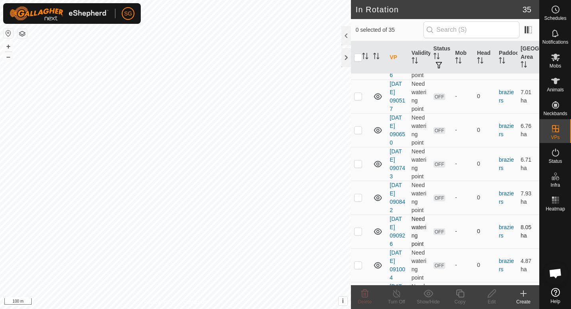
scroll to position [278, 0]
click at [361, 99] on p-checkbox at bounding box center [358, 97] width 8 height 6
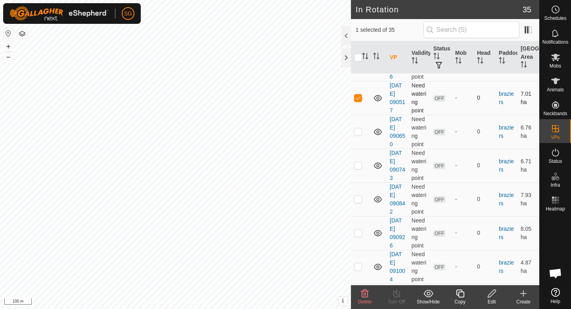
click at [361, 99] on p-checkbox at bounding box center [358, 97] width 8 height 6
checkbox input "false"
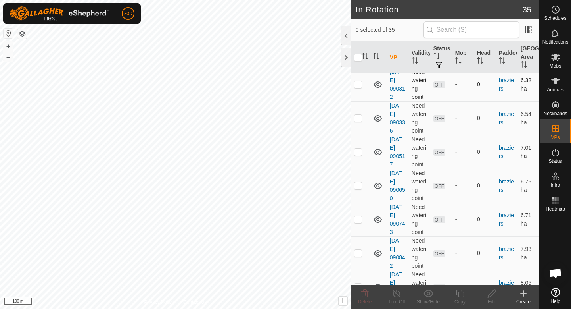
scroll to position [223, 0]
click at [363, 85] on td at bounding box center [360, 86] width 19 height 34
checkbox input "true"
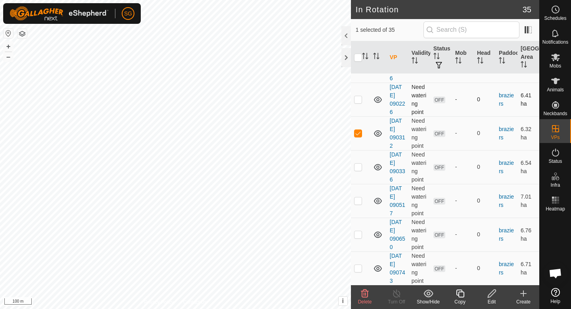
scroll to position [176, 0]
click at [363, 96] on td at bounding box center [360, 99] width 19 height 34
checkbox input "true"
click at [358, 136] on td at bounding box center [360, 133] width 19 height 34
checkbox input "false"
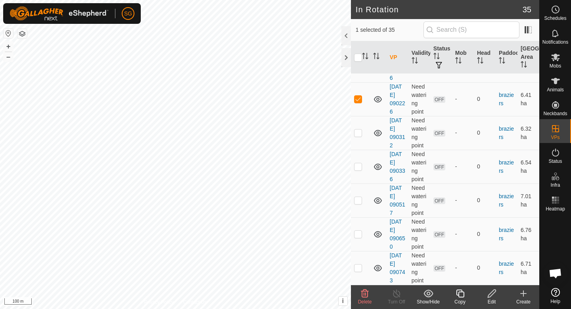
click at [492, 301] on div "Edit" at bounding box center [492, 301] width 32 height 7
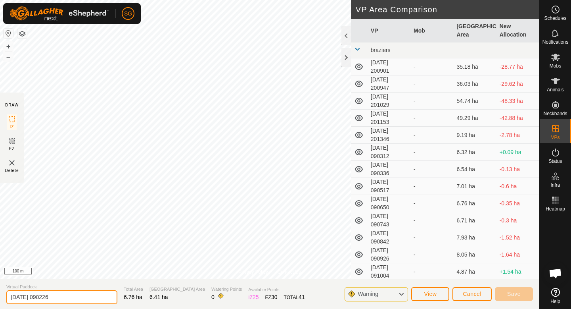
click at [63, 297] on input "[DATE] 090226" at bounding box center [61, 297] width 111 height 14
type input "2"
type input "east cell 1"
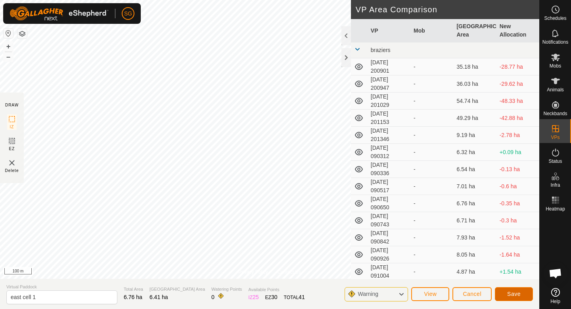
click at [525, 293] on button "Save" at bounding box center [514, 294] width 38 height 14
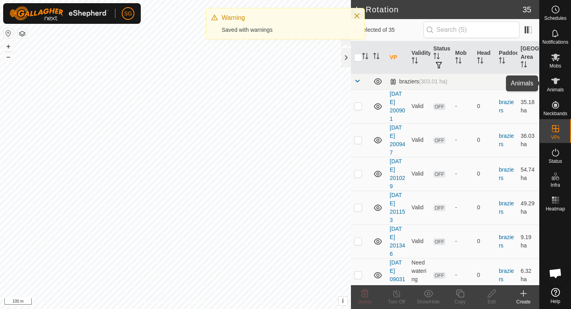
click at [553, 90] on span "Animals" at bounding box center [555, 89] width 17 height 5
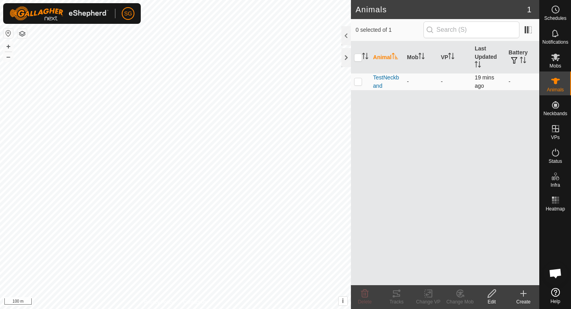
click at [359, 86] on td at bounding box center [360, 81] width 19 height 17
checkbox input "true"
click at [425, 292] on icon at bounding box center [429, 293] width 10 height 10
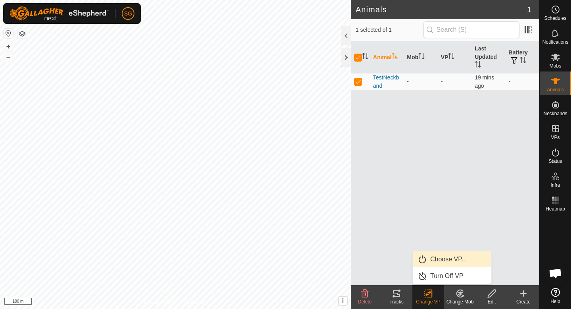
click at [445, 261] on link "Choose VP..." at bounding box center [452, 259] width 79 height 16
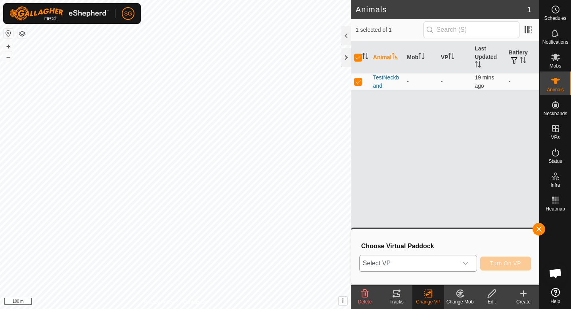
click at [444, 263] on span "Select VP" at bounding box center [409, 263] width 98 height 16
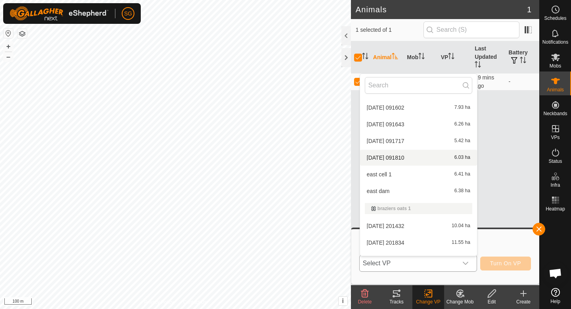
scroll to position [366, 0]
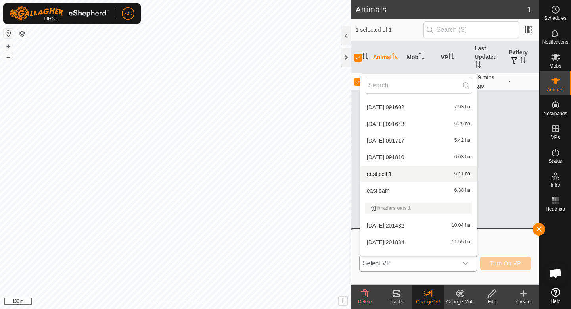
click at [413, 176] on li "east cell 1 6.41 ha" at bounding box center [418, 174] width 117 height 16
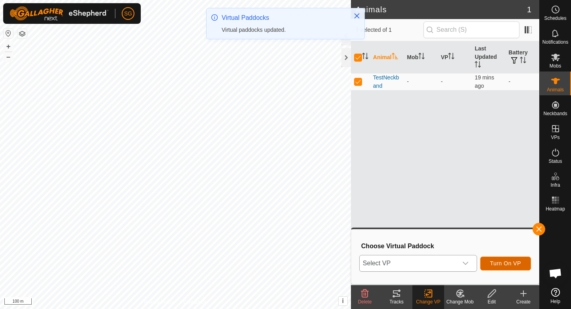
click at [504, 263] on span "Turn On VP" at bounding box center [505, 263] width 31 height 6
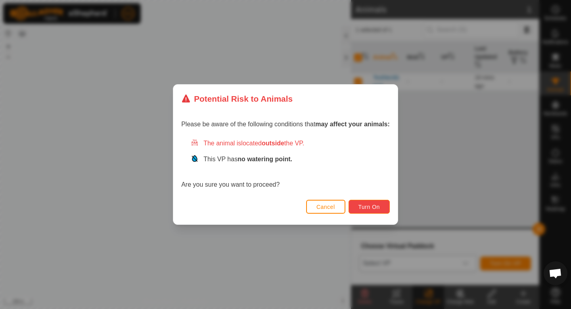
click at [378, 204] on span "Turn On" at bounding box center [369, 207] width 21 height 6
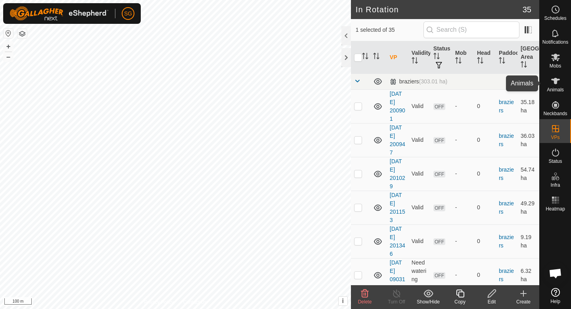
click at [558, 90] on span "Animals" at bounding box center [555, 89] width 17 height 5
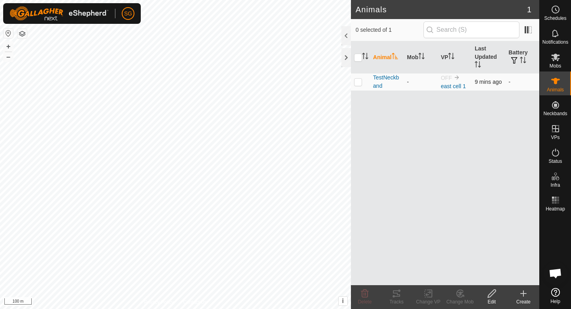
click at [359, 80] on p-checkbox at bounding box center [358, 82] width 8 height 6
checkbox input "true"
click at [426, 290] on icon at bounding box center [429, 293] width 10 height 10
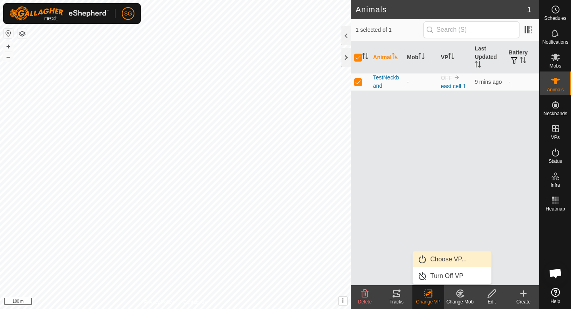
click at [436, 259] on link "Choose VP..." at bounding box center [452, 259] width 79 height 16
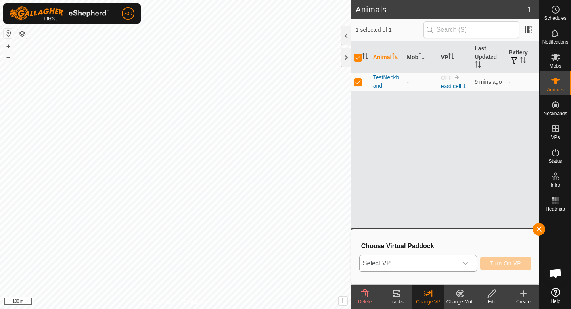
click at [430, 262] on span "Select VP" at bounding box center [409, 263] width 98 height 16
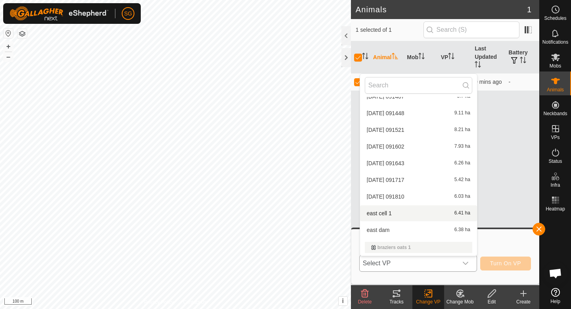
scroll to position [328, 0]
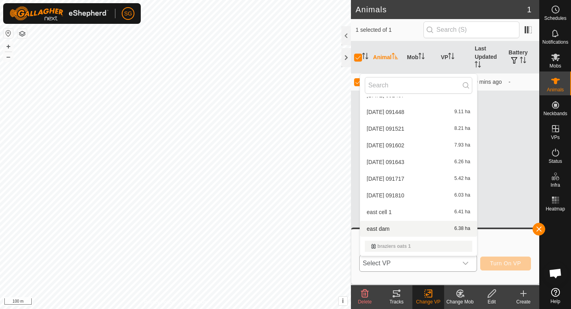
click at [413, 235] on li "east dam 6.38 ha" at bounding box center [418, 229] width 117 height 16
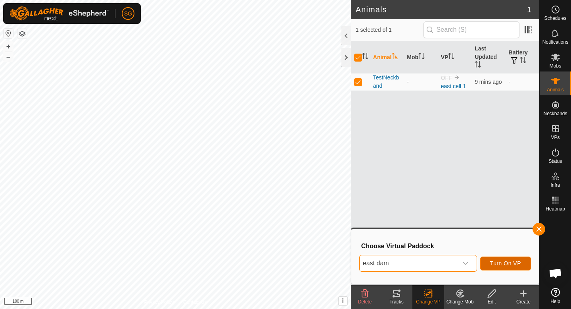
click at [510, 260] on span "Turn On VP" at bounding box center [505, 263] width 31 height 6
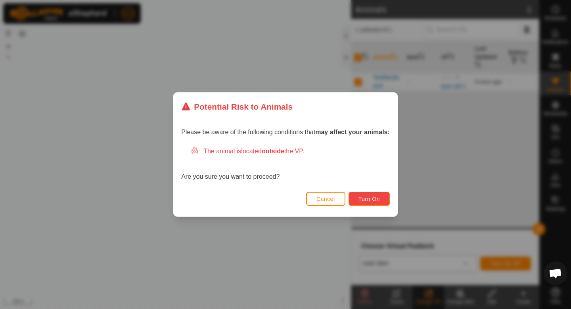
click at [378, 194] on button "Turn On" at bounding box center [369, 199] width 41 height 14
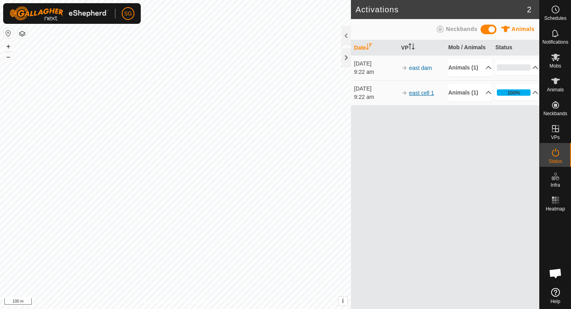
click at [418, 96] on link "east cell 1" at bounding box center [421, 93] width 25 height 6
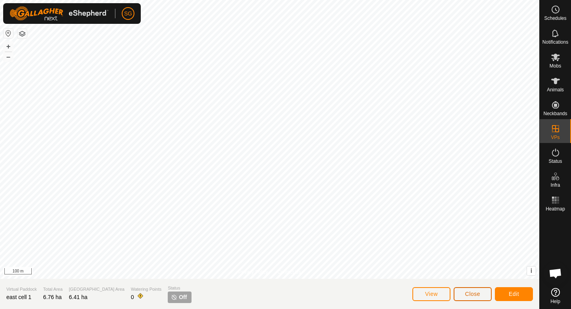
click at [479, 291] on span "Close" at bounding box center [472, 293] width 15 height 6
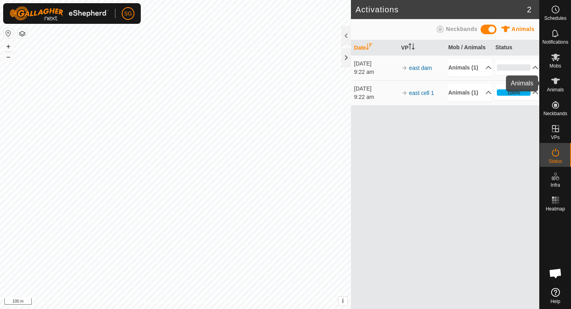
click at [559, 84] on icon at bounding box center [556, 81] width 10 height 10
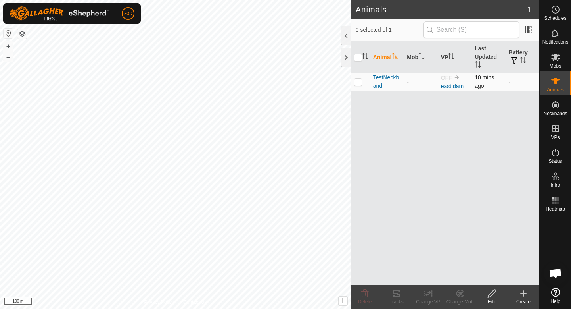
click at [358, 81] on p-checkbox at bounding box center [358, 82] width 8 height 6
checkbox input "true"
click at [360, 81] on p-checkbox at bounding box center [358, 82] width 8 height 6
checkbox input "false"
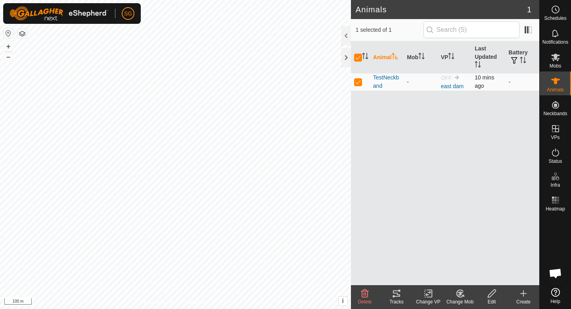
checkbox input "false"
click at [453, 84] on link "east dam" at bounding box center [452, 86] width 23 height 6
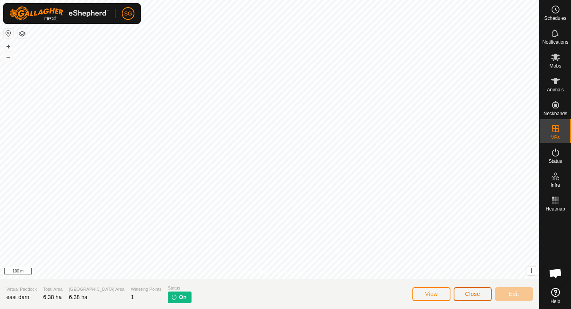
click at [468, 291] on span "Close" at bounding box center [472, 293] width 15 height 6
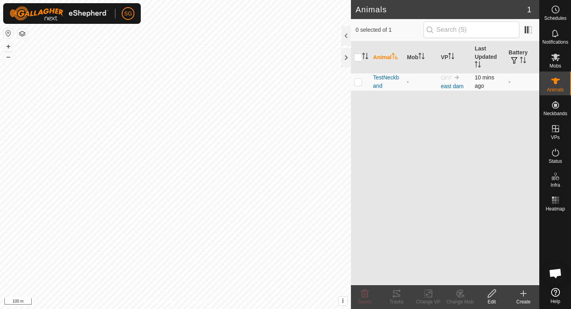
click at [355, 83] on p-checkbox at bounding box center [358, 82] width 8 height 6
checkbox input "true"
click at [423, 294] on change-vp-svg-icon at bounding box center [429, 293] width 32 height 10
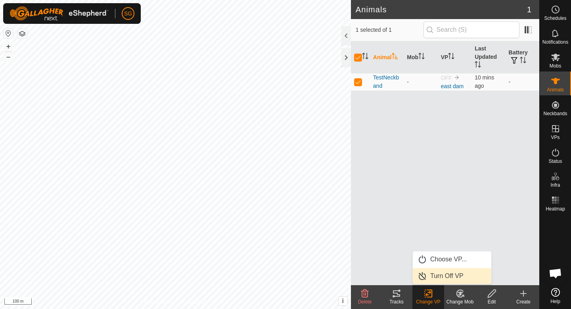
click at [438, 277] on link "Turn Off VP" at bounding box center [452, 276] width 79 height 16
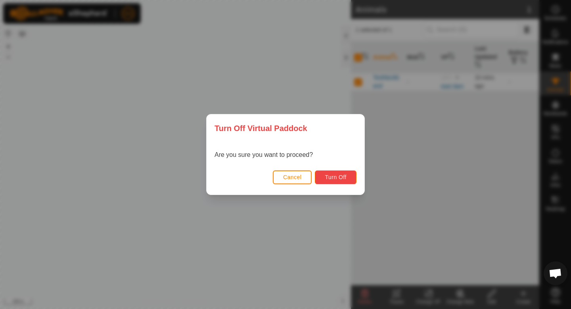
click at [345, 177] on span "Turn Off" at bounding box center [336, 177] width 22 height 6
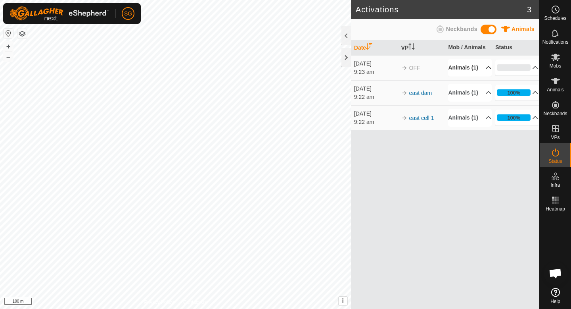
click at [479, 73] on p-accordion-header "Animals (1)" at bounding box center [469, 68] width 43 height 18
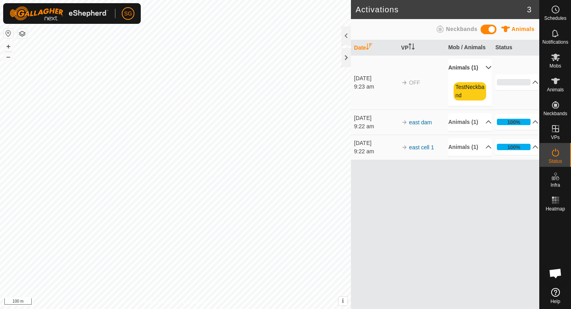
click at [487, 70] on p-accordion-header "Animals (1)" at bounding box center [469, 68] width 43 height 18
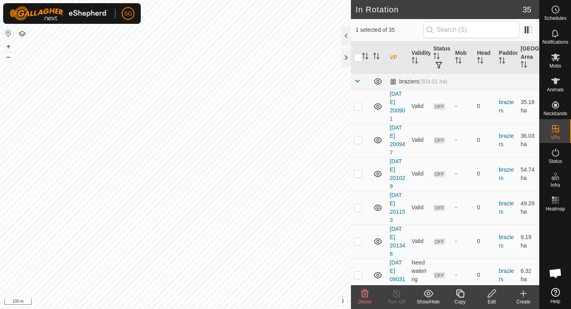
checkbox input "true"
checkbox input "false"
checkbox input "true"
click at [554, 16] on span "Schedules" at bounding box center [555, 18] width 22 height 5
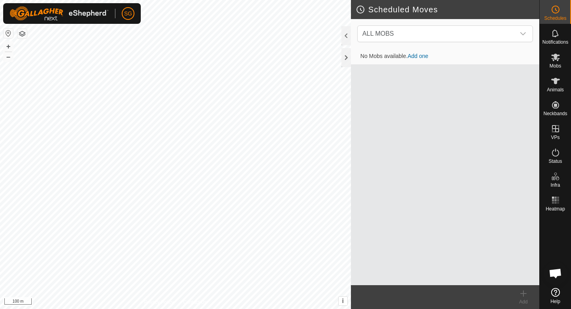
click at [417, 55] on link "Add one" at bounding box center [418, 56] width 21 height 6
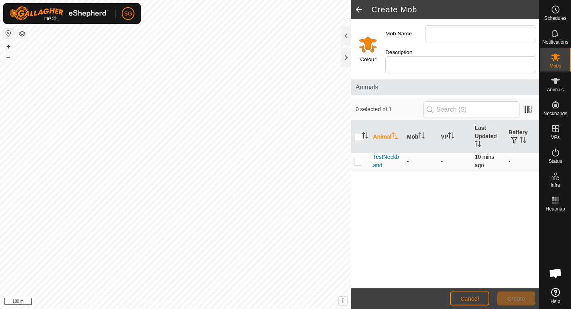
click at [357, 158] on p-checkbox at bounding box center [358, 161] width 8 height 6
checkbox input "true"
click at [363, 174] on div "Animal Mob VP Last Updated Battery TestNeckband - - 10 mins ago -" at bounding box center [445, 204] width 188 height 167
click at [484, 40] on input "Mob Name" at bounding box center [480, 33] width 111 height 17
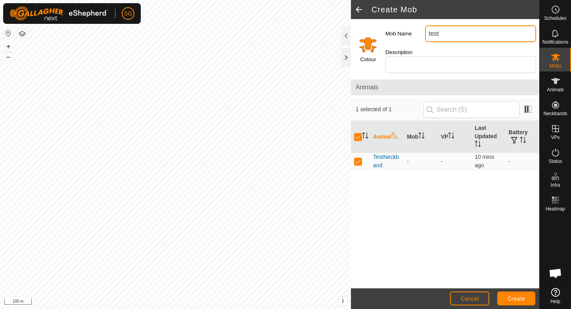
type input "test"
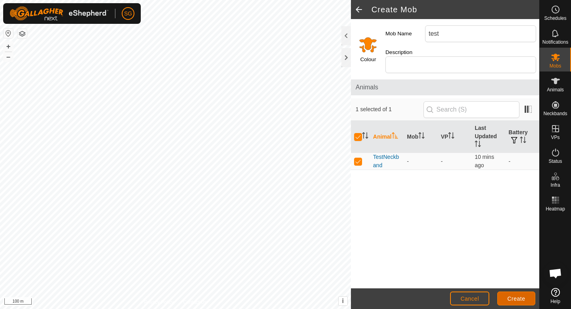
click at [516, 294] on button "Create" at bounding box center [516, 298] width 38 height 14
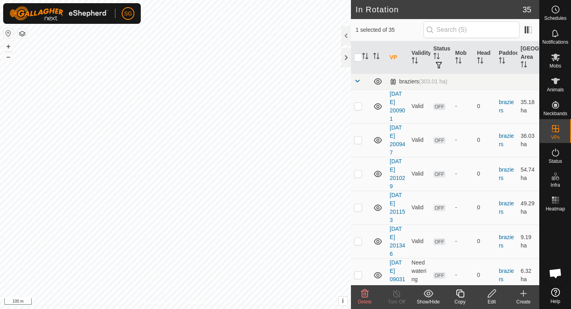
checkbox input "false"
checkbox input "true"
checkbox input "false"
click at [551, 3] on div "Schedules" at bounding box center [555, 12] width 31 height 24
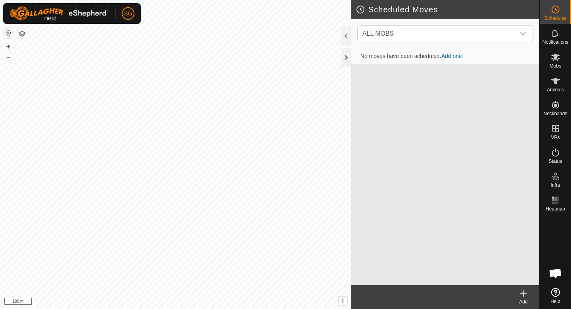
click at [453, 54] on link "Add one" at bounding box center [452, 56] width 21 height 6
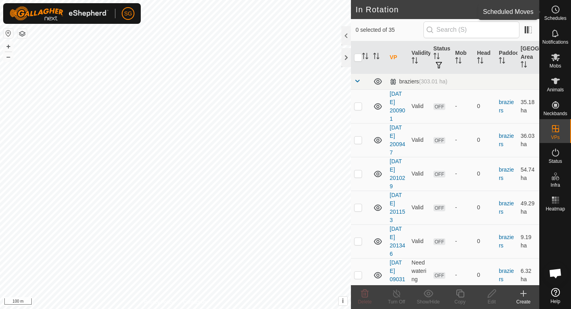
click at [564, 12] on div "Schedules" at bounding box center [555, 12] width 31 height 24
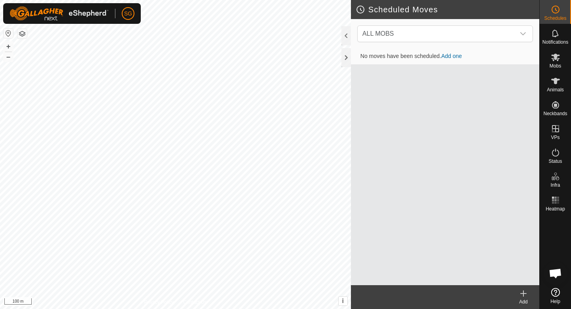
click at [445, 58] on link "Add one" at bounding box center [452, 56] width 21 height 6
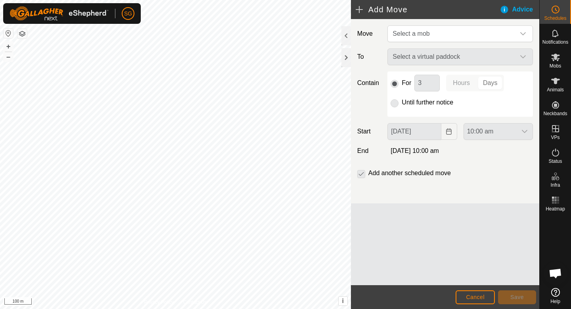
click at [436, 57] on div "Select a virtual paddock" at bounding box center [460, 56] width 152 height 17
click at [480, 60] on div "Select a virtual paddock" at bounding box center [460, 56] width 152 height 17
click at [505, 34] on span "Select a mob" at bounding box center [453, 34] width 126 height 16
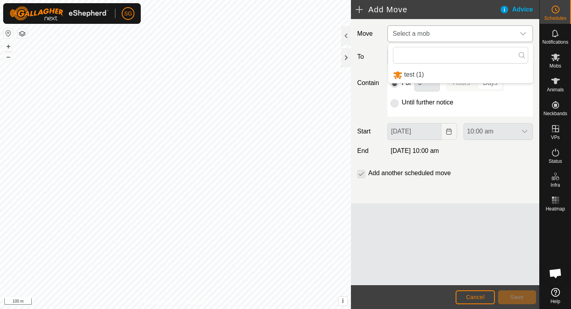
click at [472, 78] on li "test (1)" at bounding box center [460, 75] width 145 height 16
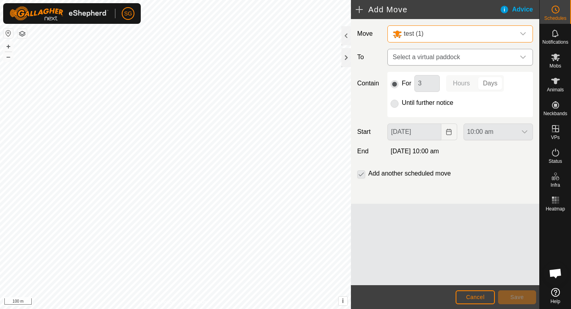
click at [484, 54] on span "Select a virtual paddock" at bounding box center [453, 57] width 126 height 16
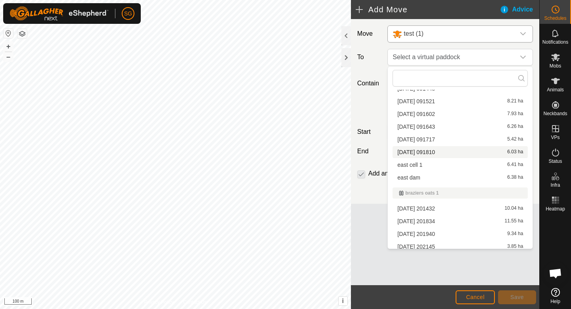
scroll to position [276, 0]
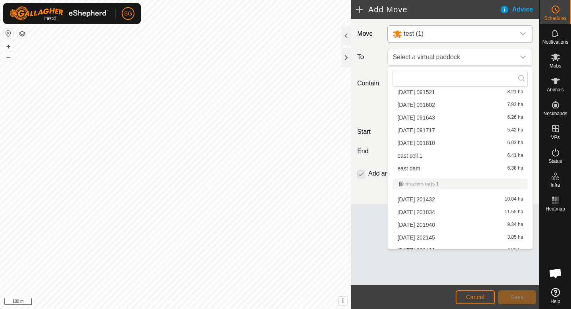
click at [425, 169] on li "east dam 6.38 ha" at bounding box center [460, 168] width 135 height 12
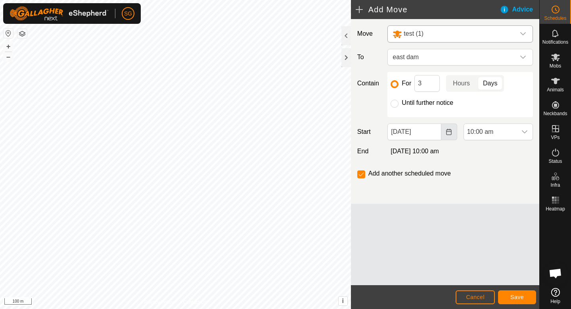
click at [448, 131] on icon "Choose Date" at bounding box center [449, 132] width 6 height 6
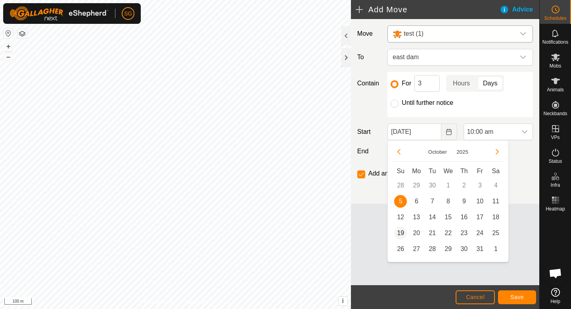
click at [403, 232] on span "19" at bounding box center [400, 233] width 13 height 13
type input "[DATE]"
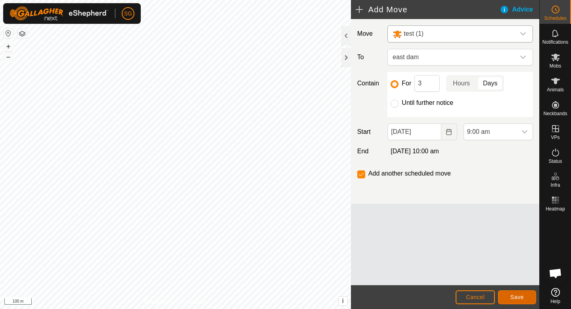
click at [509, 294] on button "Save" at bounding box center [517, 297] width 38 height 14
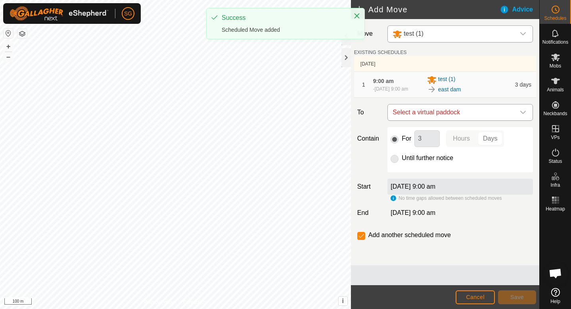
click at [462, 113] on span "Select a virtual paddock" at bounding box center [453, 112] width 126 height 16
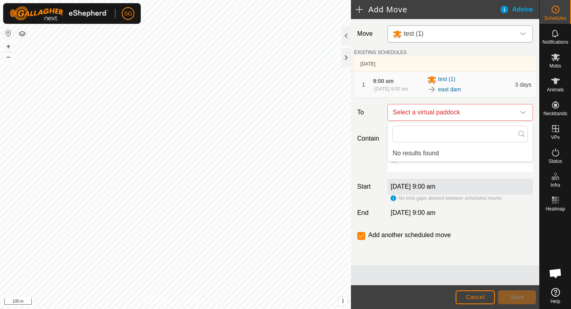
click at [452, 149] on li "No results found" at bounding box center [460, 153] width 145 height 16
click at [497, 87] on div "east dam" at bounding box center [468, 90] width 83 height 10
click at [503, 100] on div "Move test (1) EXISTING SCHEDULES [DATE] 1 9:00 am [DATE], 9:00 am test (1) east…" at bounding box center [445, 142] width 188 height 246
click at [503, 109] on span "Select a virtual paddock" at bounding box center [453, 112] width 126 height 16
click at [484, 154] on li "No results found" at bounding box center [460, 153] width 145 height 16
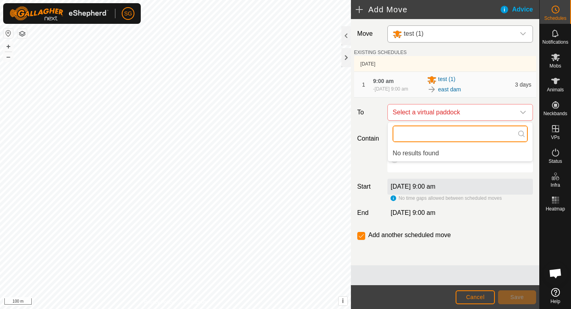
click at [518, 139] on input "text" at bounding box center [460, 133] width 135 height 17
type input "east"
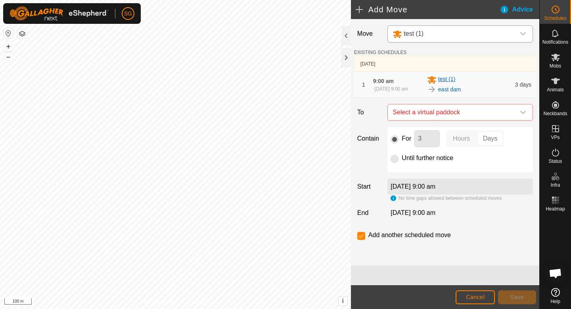
click at [494, 77] on div "test (1)" at bounding box center [468, 80] width 83 height 10
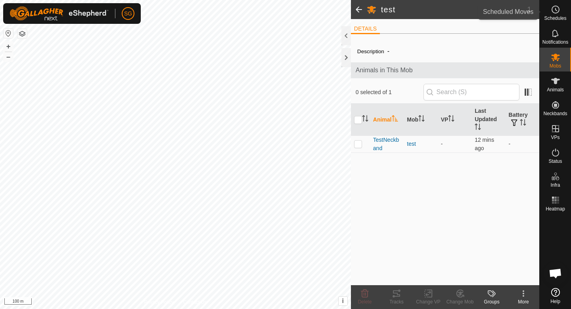
click at [561, 18] on span "Schedules" at bounding box center [555, 18] width 22 height 5
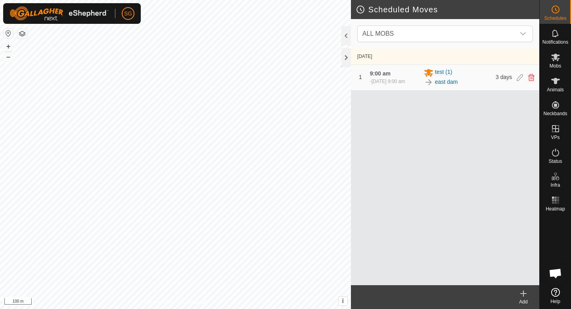
click at [529, 300] on div "Add" at bounding box center [524, 301] width 32 height 7
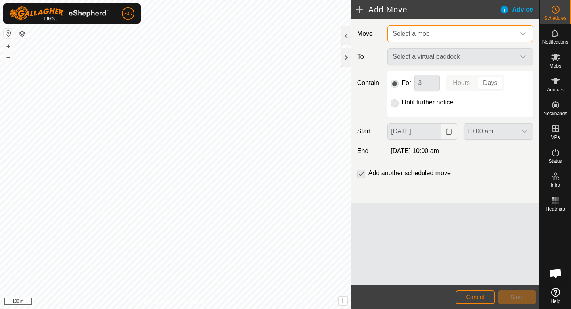
click at [461, 38] on span "Select a mob" at bounding box center [453, 34] width 126 height 16
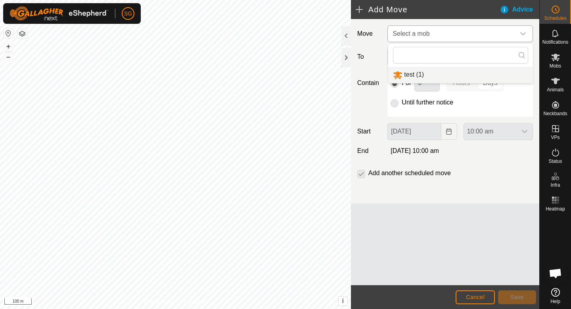
click at [449, 71] on li "test (1)" at bounding box center [460, 75] width 145 height 16
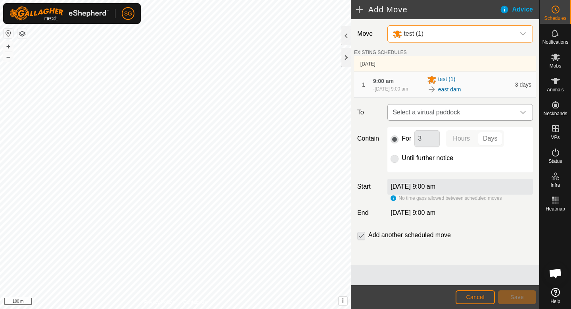
click at [446, 112] on span "Select a virtual paddock" at bounding box center [453, 112] width 126 height 16
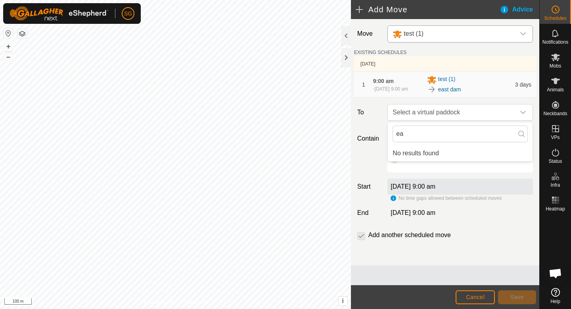
type input "e"
click at [473, 114] on span "Select a virtual paddock" at bounding box center [453, 112] width 126 height 16
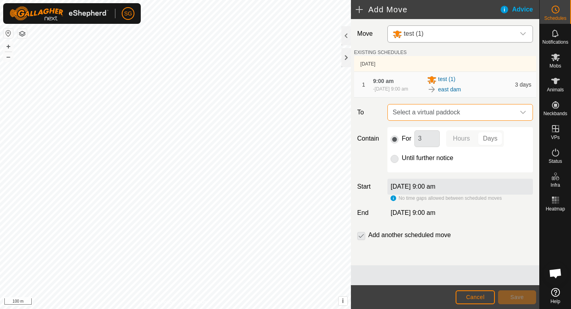
click at [473, 114] on span "Select a virtual paddock" at bounding box center [453, 112] width 126 height 16
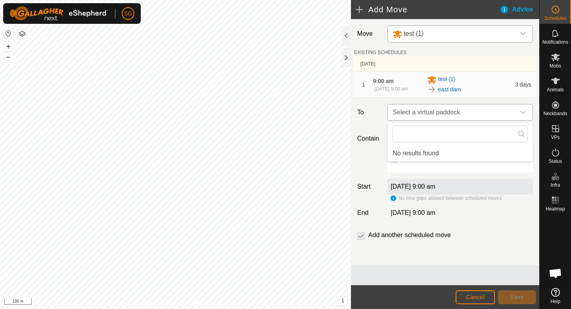
click at [473, 114] on span "Select a virtual paddock" at bounding box center [453, 112] width 126 height 16
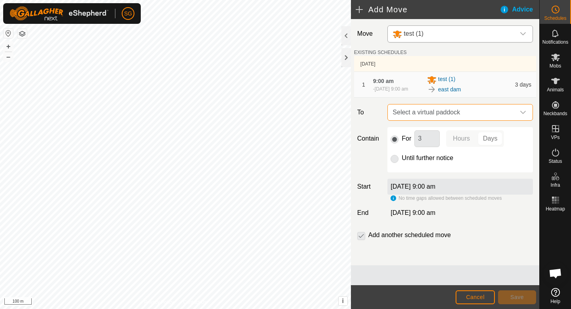
click at [494, 106] on span "Select a virtual paddock" at bounding box center [453, 112] width 126 height 16
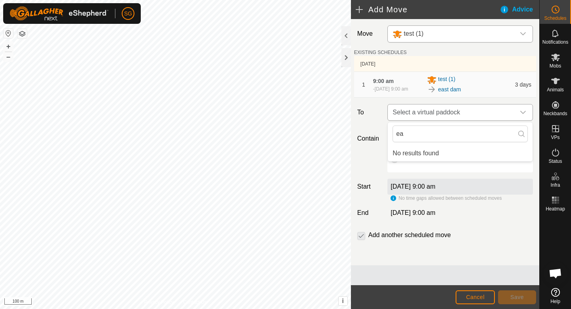
type input "e"
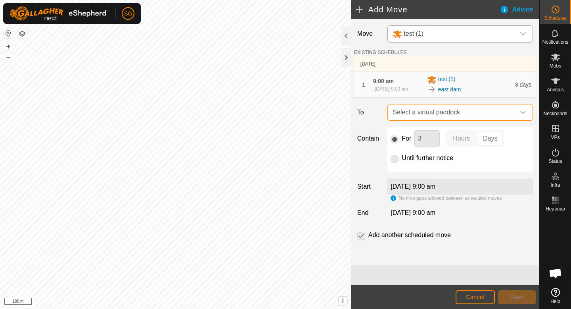
click at [467, 188] on div "[DATE] 9:00 am" at bounding box center [461, 187] width 146 height 16
click at [468, 186] on div "[DATE] 9:00 am" at bounding box center [461, 187] width 146 height 16
click at [466, 183] on div "[DATE] 9:00 am" at bounding box center [461, 187] width 146 height 16
click at [359, 234] on p-checkbox at bounding box center [361, 235] width 8 height 10
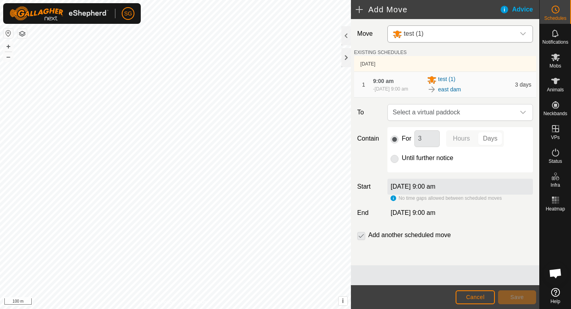
click at [362, 238] on p-checkbox at bounding box center [361, 235] width 8 height 10
click at [492, 298] on footer "Cancel Save" at bounding box center [445, 297] width 188 height 24
click at [467, 291] on button "Cancel" at bounding box center [475, 297] width 39 height 14
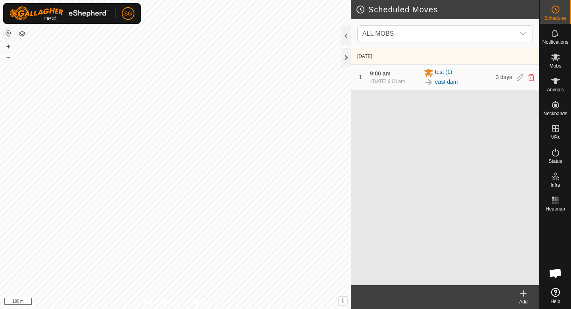
click at [530, 86] on div "1 9:00 am [DATE], 9:00 am test (1) east dam 3 days" at bounding box center [445, 77] width 182 height 25
click at [518, 78] on icon at bounding box center [520, 77] width 6 height 7
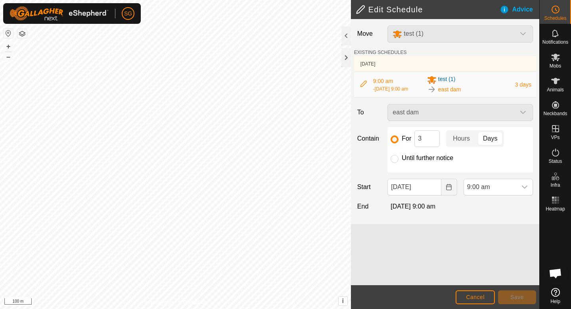
click at [417, 121] on div "Move test (1) EXISTING SCHEDULES [DATE] 9:00 am - [DATE] 9:00 am test (1) east …" at bounding box center [445, 121] width 188 height 205
click at [423, 112] on div "east dam" at bounding box center [460, 112] width 152 height 17
click at [453, 110] on div "east dam" at bounding box center [460, 112] width 152 height 17
click at [521, 83] on span "3 days" at bounding box center [523, 84] width 16 height 6
click at [487, 188] on span "9:00 am" at bounding box center [490, 187] width 53 height 16
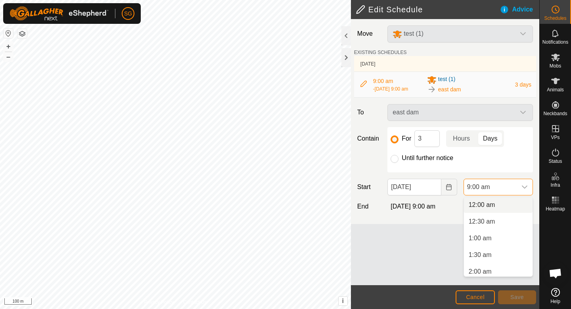
scroll to position [236, 0]
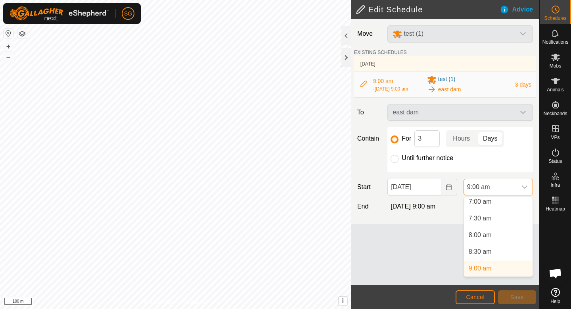
click at [486, 188] on span "9:00 am" at bounding box center [490, 187] width 53 height 16
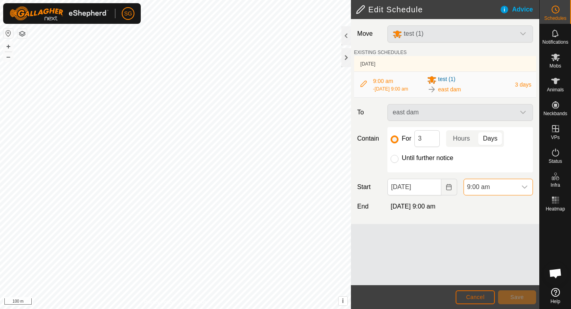
click at [481, 296] on span "Cancel" at bounding box center [475, 297] width 19 height 6
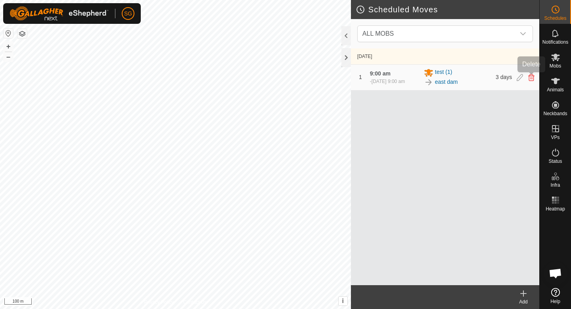
click at [530, 80] on icon at bounding box center [531, 77] width 6 height 7
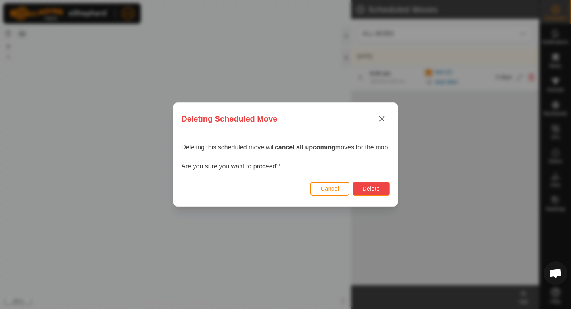
click at [373, 192] on button "Delete" at bounding box center [371, 189] width 37 height 14
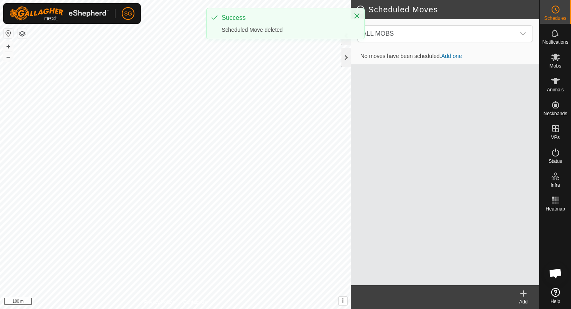
click at [448, 54] on link "Add one" at bounding box center [452, 56] width 21 height 6
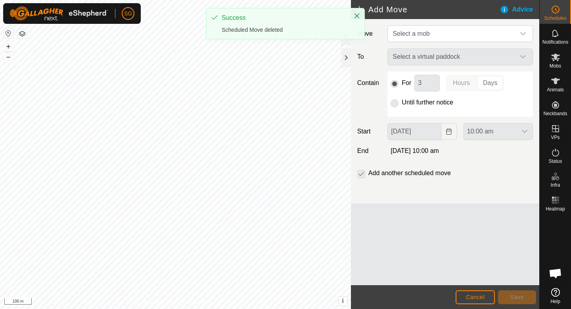
click at [447, 57] on div "Select a virtual paddock" at bounding box center [460, 56] width 152 height 17
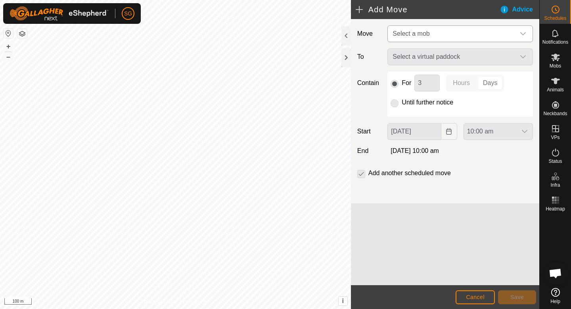
click at [448, 33] on span "Select a mob" at bounding box center [453, 34] width 126 height 16
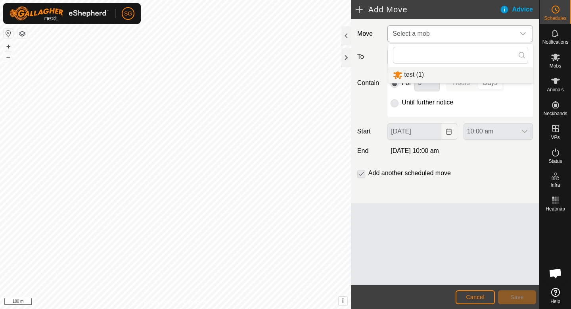
click at [430, 74] on li "test (1)" at bounding box center [460, 75] width 145 height 16
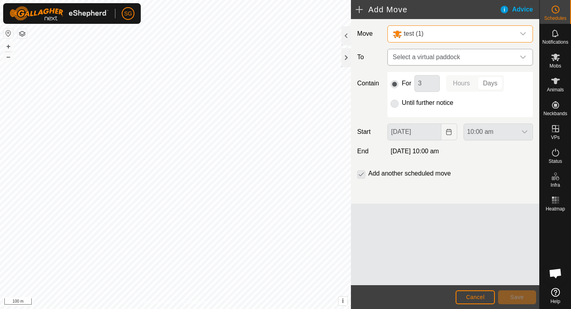
click at [439, 56] on span "Select a virtual paddock" at bounding box center [453, 57] width 126 height 16
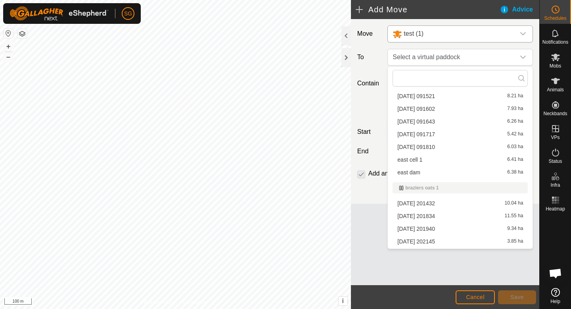
scroll to position [306, 0]
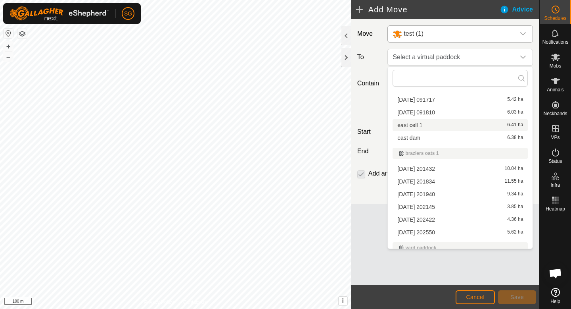
click at [427, 125] on li "east cell 1 6.41 ha" at bounding box center [460, 125] width 135 height 12
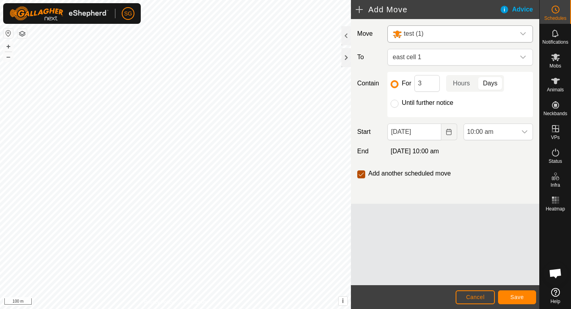
click at [365, 174] on input "checkbox" at bounding box center [361, 174] width 8 height 8
click at [362, 175] on input "checkbox" at bounding box center [361, 174] width 8 height 8
checkbox input "false"
click at [397, 102] on input "Until further notice" at bounding box center [395, 104] width 8 height 8
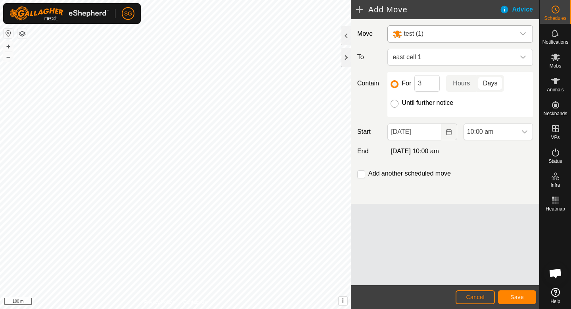
radio input "true"
click at [396, 80] on p-radiobutton at bounding box center [395, 84] width 8 height 10
click at [396, 82] on input "For" at bounding box center [395, 84] width 8 height 8
radio input "true"
click at [362, 170] on input "checkbox" at bounding box center [361, 174] width 8 height 8
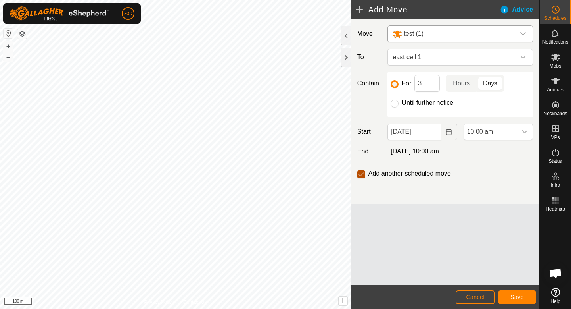
checkbox input "false"
click at [514, 294] on span "Save" at bounding box center [517, 297] width 13 height 6
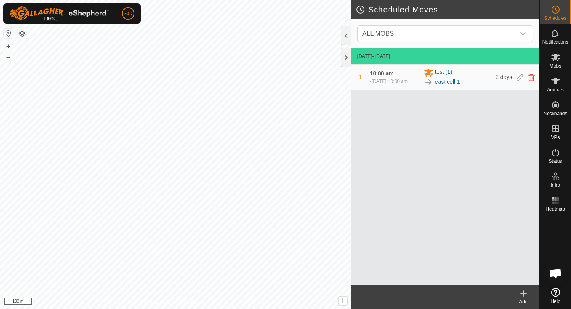
click at [522, 294] on icon at bounding box center [524, 293] width 10 height 10
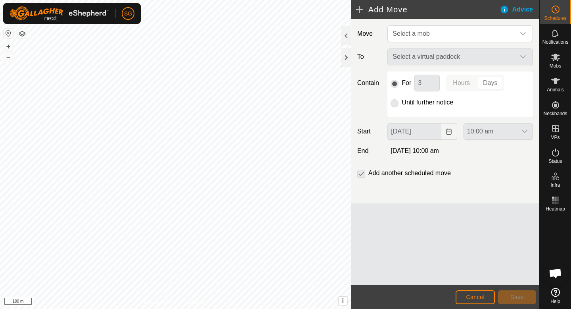
click at [432, 55] on div "Select a virtual paddock" at bounding box center [460, 56] width 152 height 17
click at [451, 33] on span "Select a mob" at bounding box center [453, 34] width 126 height 16
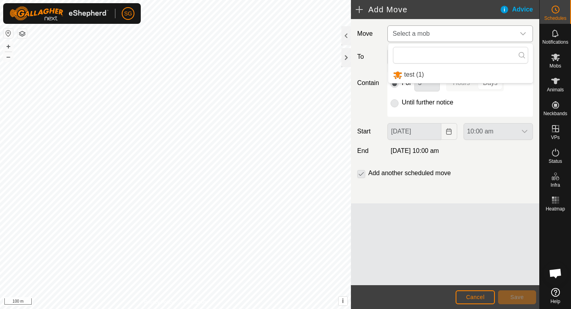
click at [434, 69] on li "test (1)" at bounding box center [460, 75] width 145 height 16
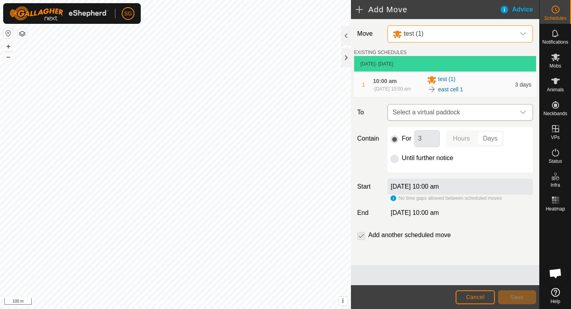
click at [451, 108] on span "Select a virtual paddock" at bounding box center [453, 112] width 126 height 16
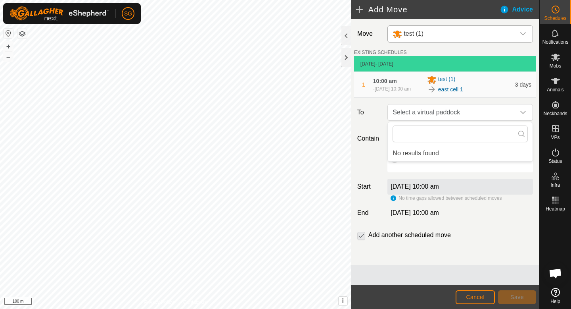
click at [444, 154] on li "No results found" at bounding box center [460, 153] width 145 height 16
click at [451, 140] on input "text" at bounding box center [460, 133] width 135 height 17
click at [520, 112] on icon "dropdown trigger" at bounding box center [523, 112] width 6 height 6
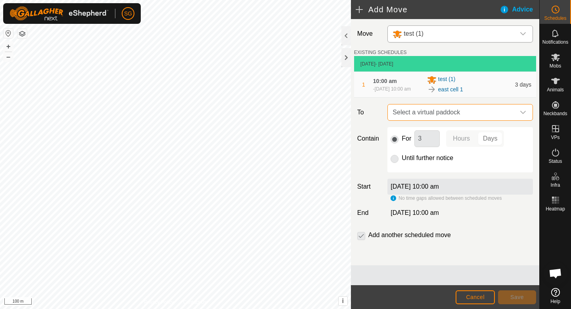
click at [444, 182] on div "[DATE] 10:00 am" at bounding box center [461, 187] width 146 height 16
click at [445, 190] on div "[DATE] 10:00 am" at bounding box center [461, 187] width 146 height 16
click at [398, 161] on p-radiobutton at bounding box center [395, 158] width 8 height 10
click at [397, 159] on p-radiobutton at bounding box center [395, 158] width 8 height 10
click at [392, 157] on p-radiobutton at bounding box center [395, 158] width 8 height 10
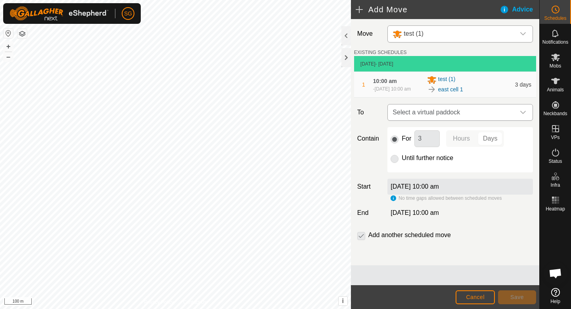
click at [431, 112] on span "Select a virtual paddock" at bounding box center [453, 112] width 126 height 16
click at [428, 150] on li "No results found" at bounding box center [460, 153] width 145 height 16
click at [471, 295] on span "Cancel" at bounding box center [475, 297] width 19 height 6
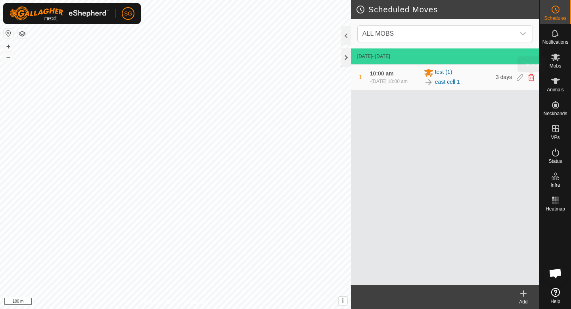
click at [531, 77] on icon at bounding box center [531, 77] width 6 height 7
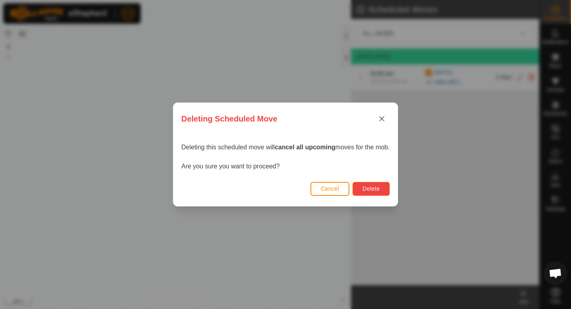
click at [372, 191] on span "Delete" at bounding box center [371, 188] width 17 height 6
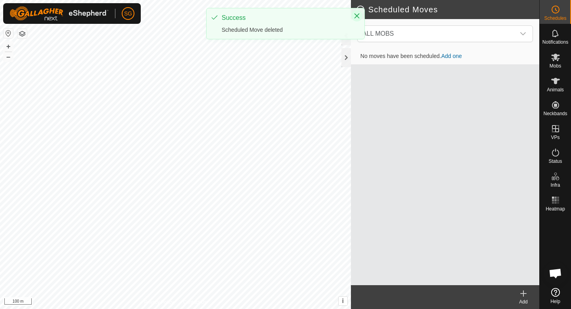
click at [353, 18] on button "Close" at bounding box center [356, 15] width 11 height 11
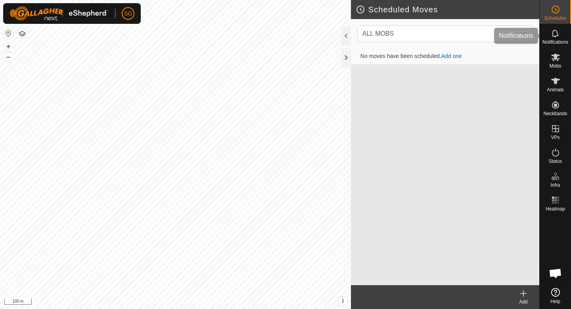
click at [565, 38] on div "Notifications" at bounding box center [555, 36] width 31 height 24
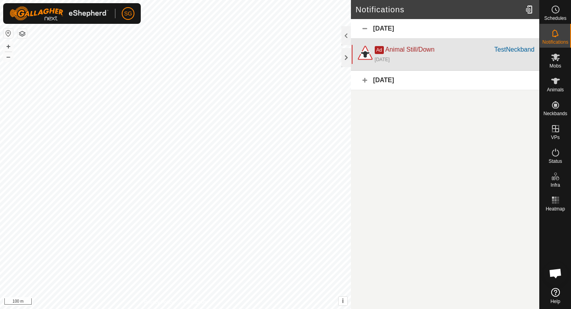
click at [420, 60] on div "[DATE]" at bounding box center [455, 59] width 160 height 10
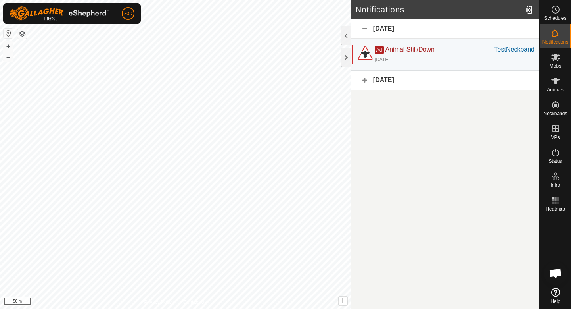
click at [419, 76] on div "[DATE]" at bounding box center [445, 80] width 188 height 19
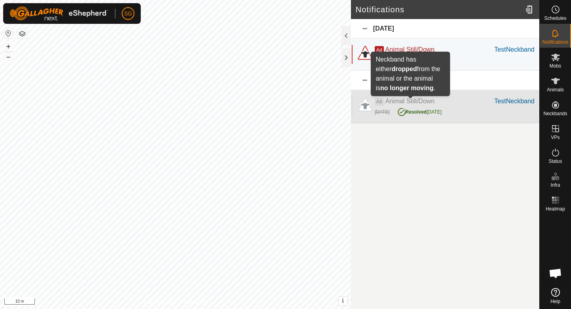
click at [420, 99] on span "Animal Still/Down" at bounding box center [410, 101] width 49 height 7
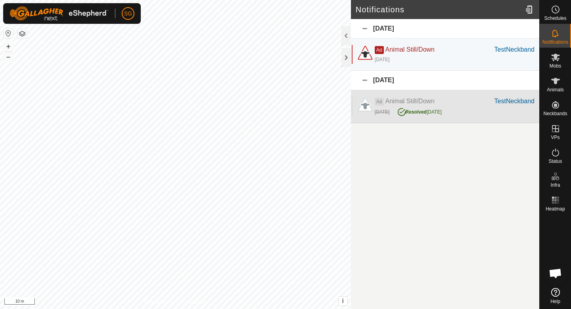
click at [445, 98] on div "Ad Animal Still/Down" at bounding box center [435, 101] width 120 height 10
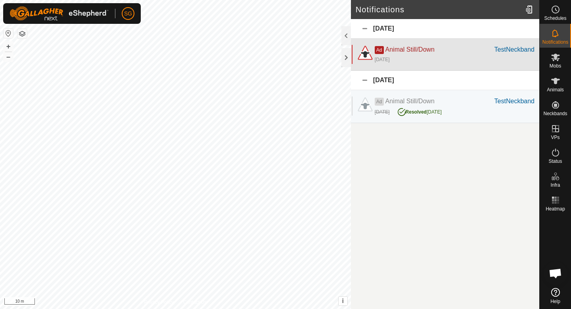
click at [446, 47] on div "Ad Animal Still/Down" at bounding box center [435, 50] width 120 height 10
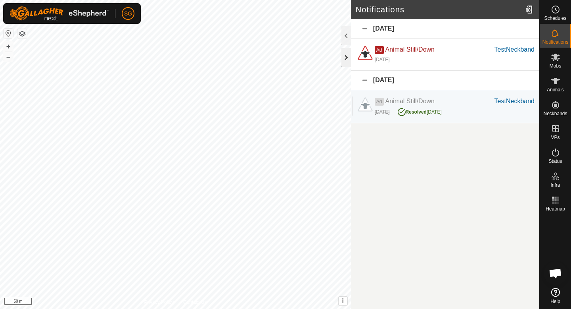
click at [349, 54] on div at bounding box center [347, 57] width 10 height 19
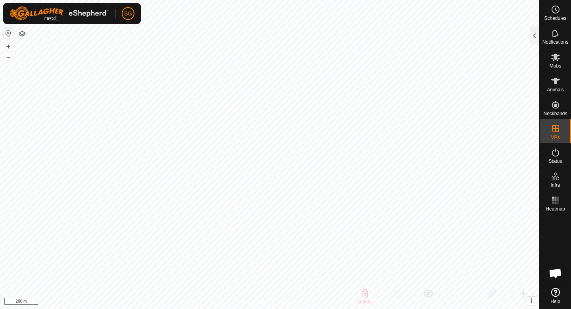
checkbox input "false"
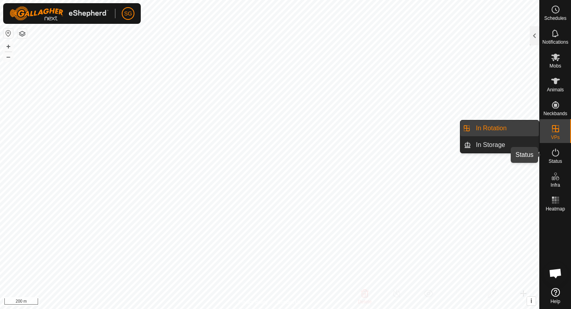
click at [555, 159] on span "Status" at bounding box center [555, 161] width 13 height 5
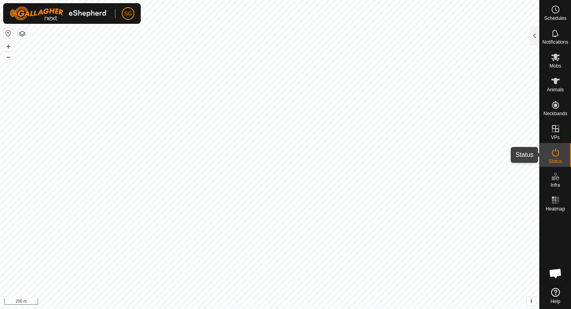
click at [563, 156] on div "Status" at bounding box center [555, 155] width 31 height 24
click at [532, 34] on div at bounding box center [535, 35] width 10 height 19
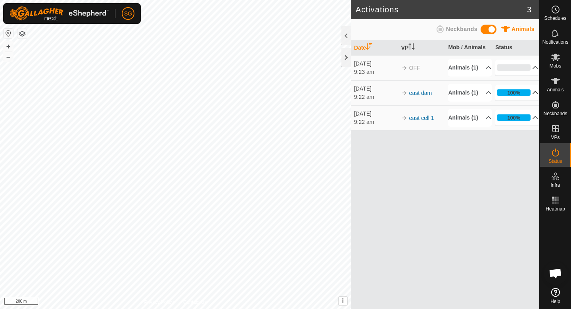
click at [528, 100] on p-accordion-header "100%" at bounding box center [517, 93] width 43 height 16
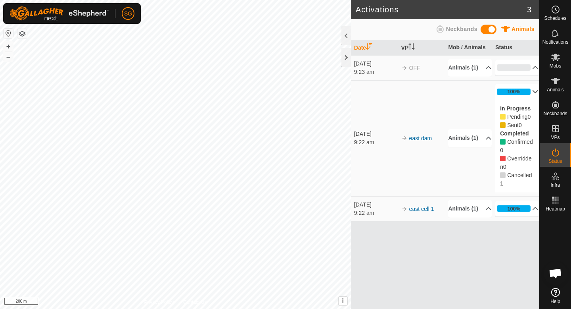
click at [530, 100] on p-accordion-header "100%" at bounding box center [517, 92] width 43 height 16
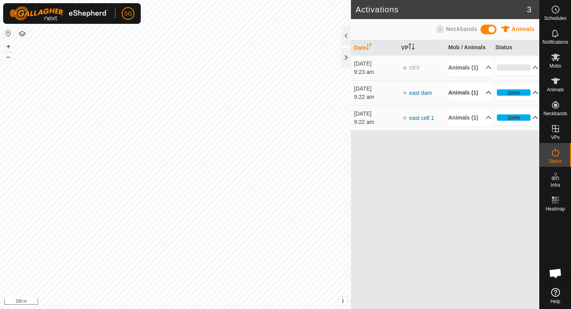
click at [483, 102] on p-accordion-header "Animals (1)" at bounding box center [469, 93] width 43 height 18
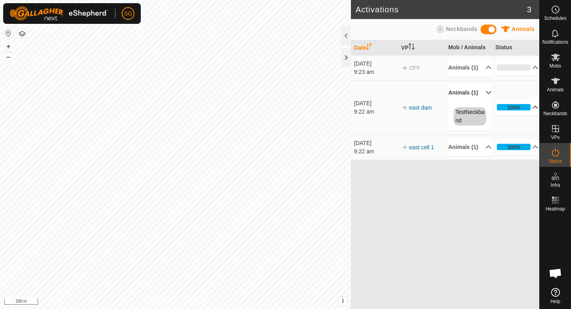
click at [482, 101] on p-accordion-header "Animals (1)" at bounding box center [469, 93] width 43 height 18
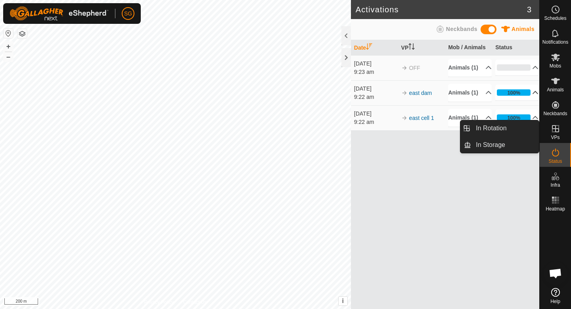
click at [557, 133] on icon at bounding box center [556, 129] width 10 height 10
click at [524, 131] on link "In Rotation" at bounding box center [505, 128] width 68 height 16
